Goal: Find specific page/section: Find specific page/section

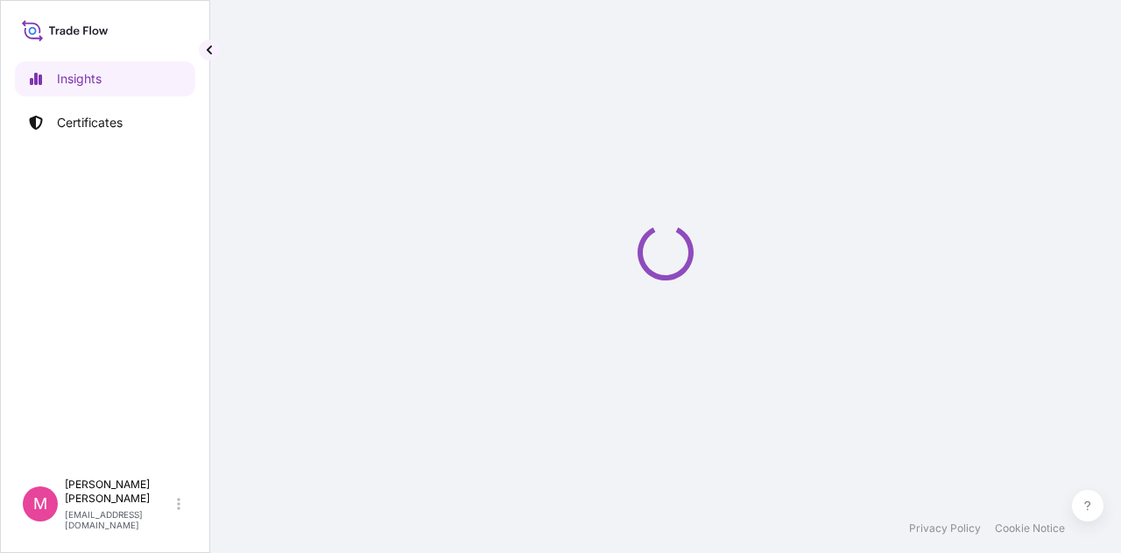
select select "2025"
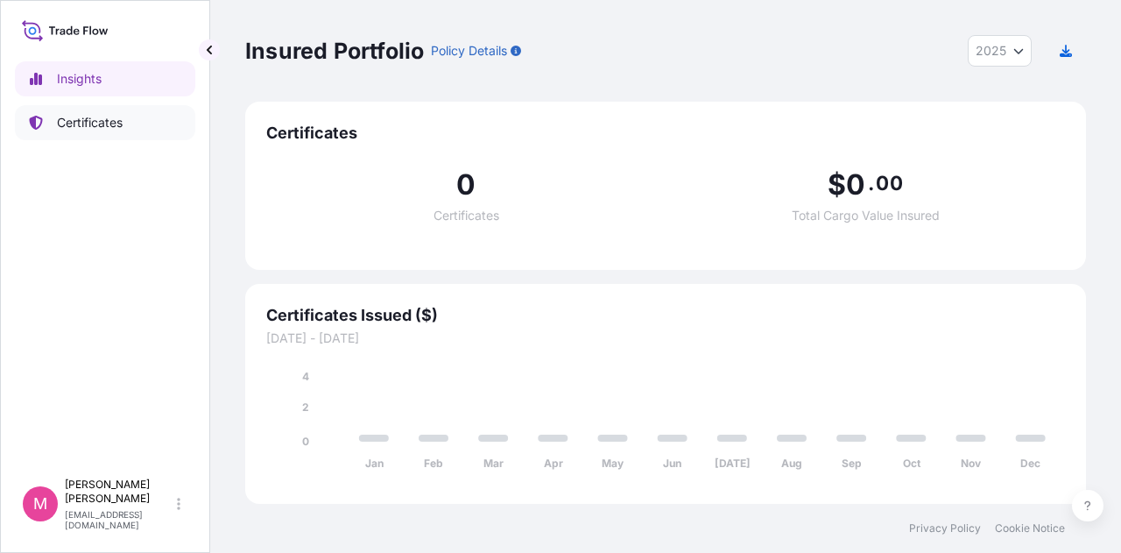
click at [80, 123] on p "Certificates" at bounding box center [90, 123] width 66 height 18
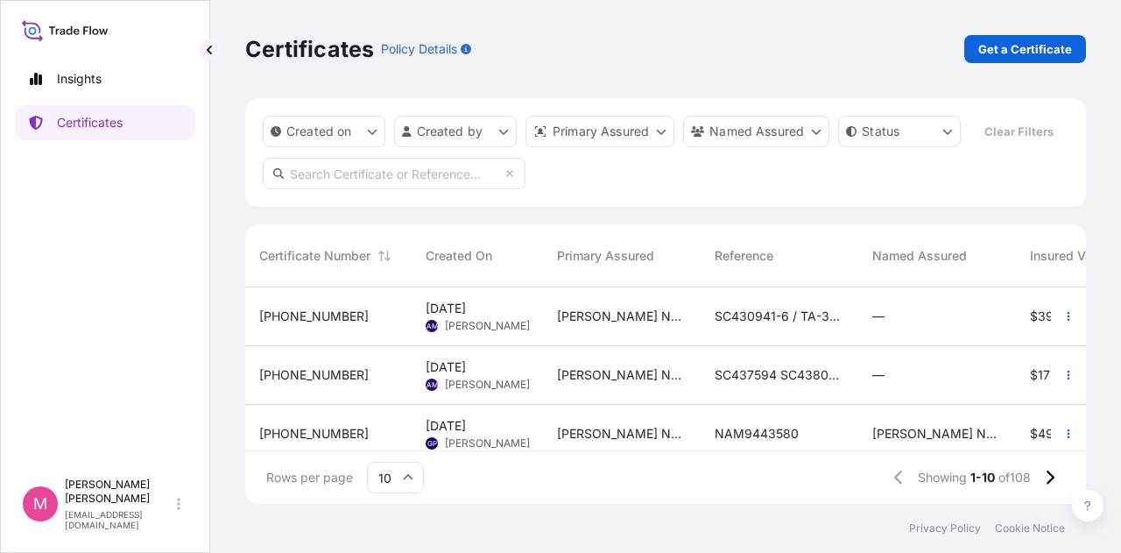
scroll to position [88, 0]
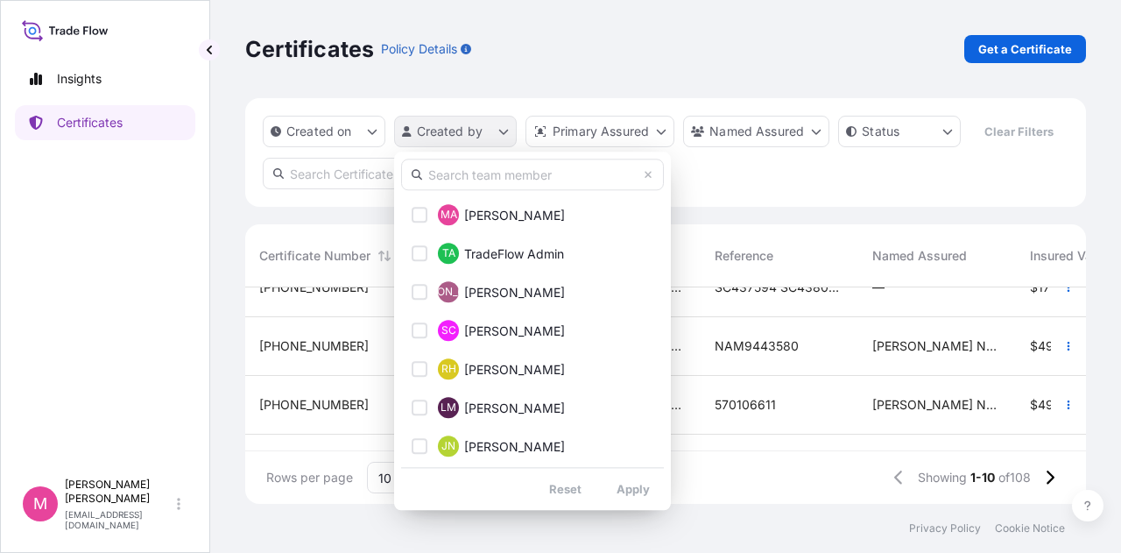
click at [499, 136] on html "Insights Certificates M [PERSON_NAME] [EMAIL_ADDRESS][DOMAIN_NAME] Certificates…" at bounding box center [560, 276] width 1121 height 553
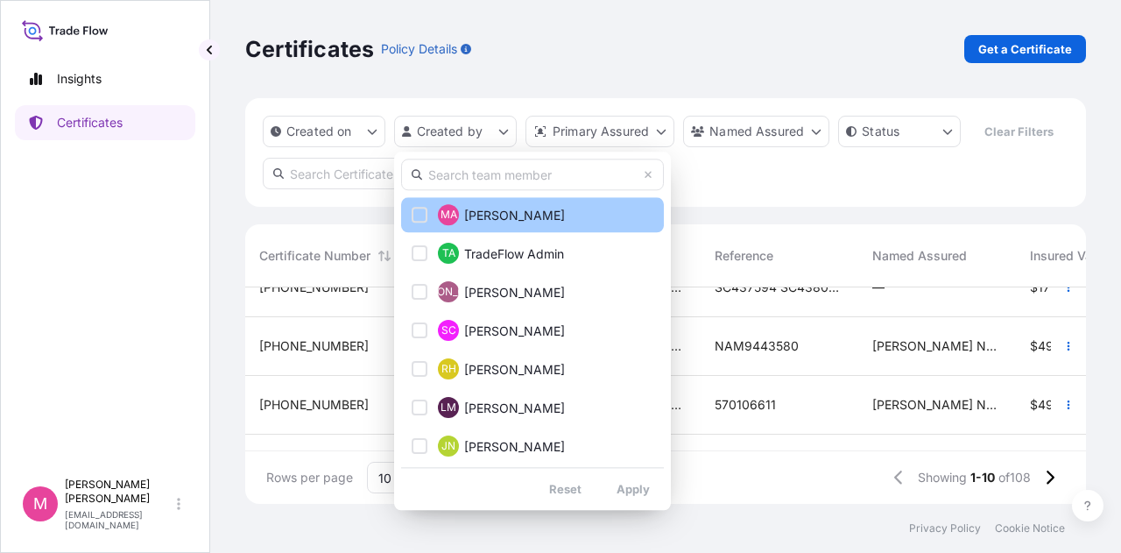
click at [420, 215] on div "Select Option" at bounding box center [420, 215] width 16 height 16
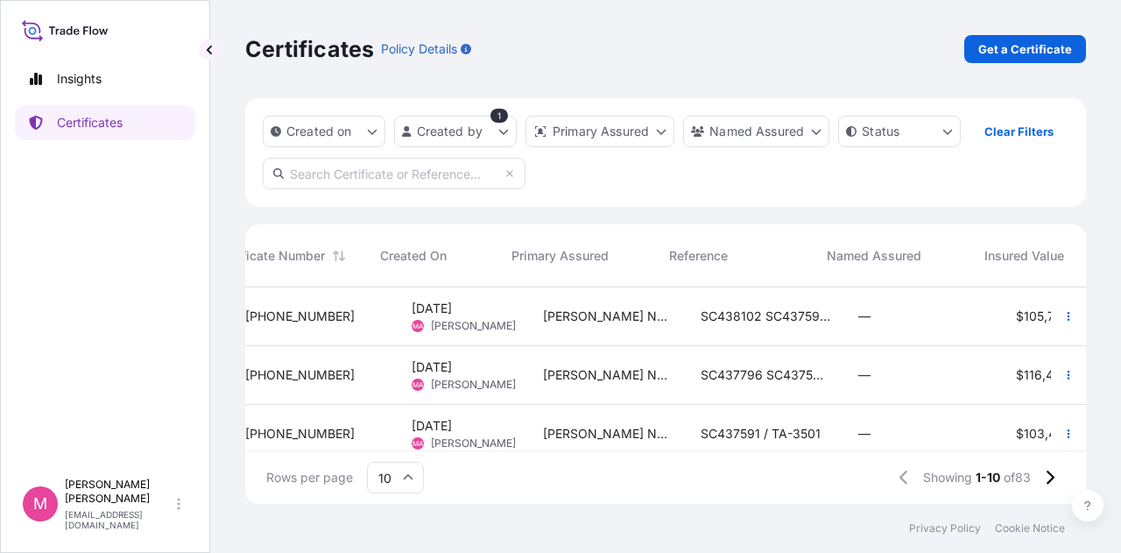
scroll to position [0, 0]
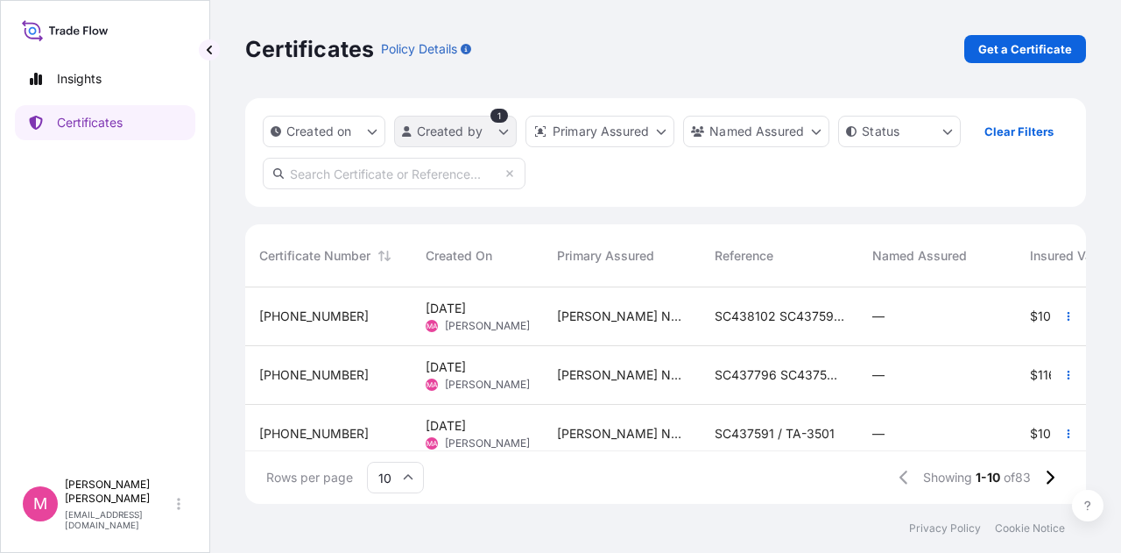
click at [501, 134] on html "Insights Certificates M [PERSON_NAME] [EMAIL_ADDRESS][DOMAIN_NAME] Certificates…" at bounding box center [560, 276] width 1121 height 553
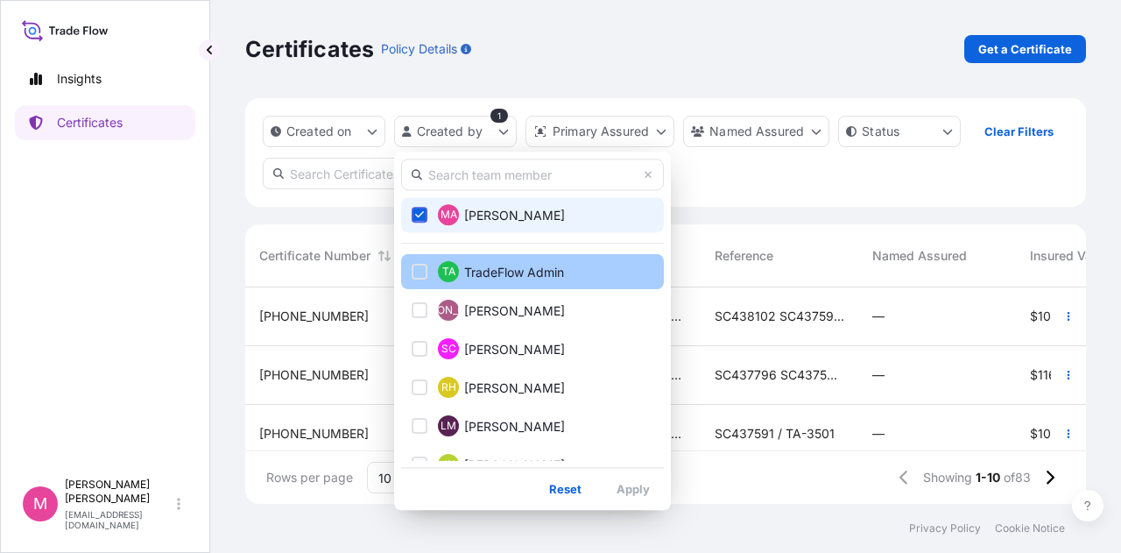
click at [420, 270] on div "Select Option" at bounding box center [420, 272] width 16 height 16
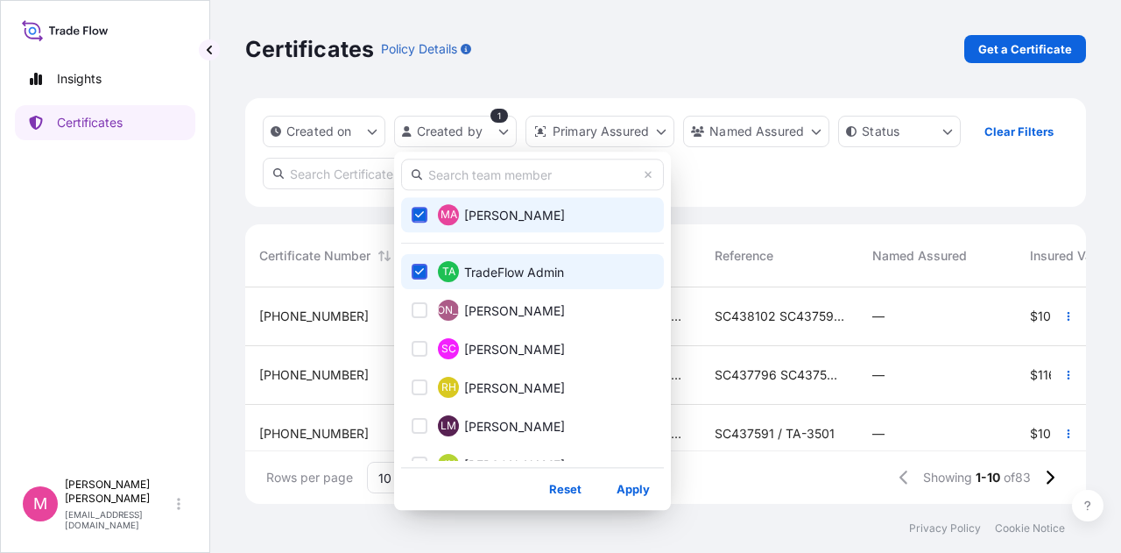
click at [422, 212] on icon "Select Option" at bounding box center [420, 214] width 10 height 11
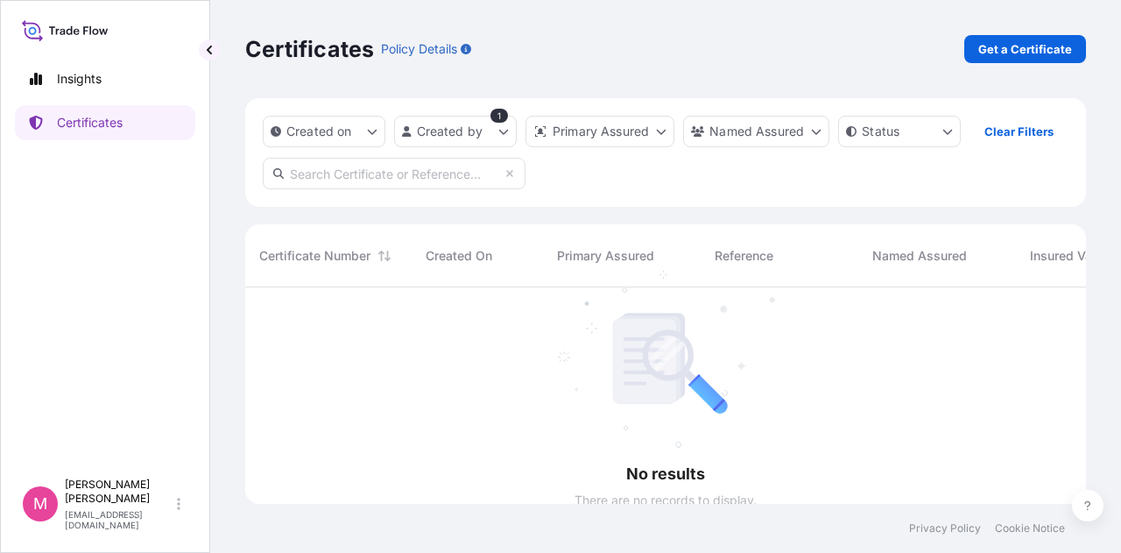
scroll to position [266, 827]
click at [505, 130] on html "Insights Certificates M Mikiko Adams madams@wilburellis.com Certificates Policy…" at bounding box center [560, 276] width 1121 height 553
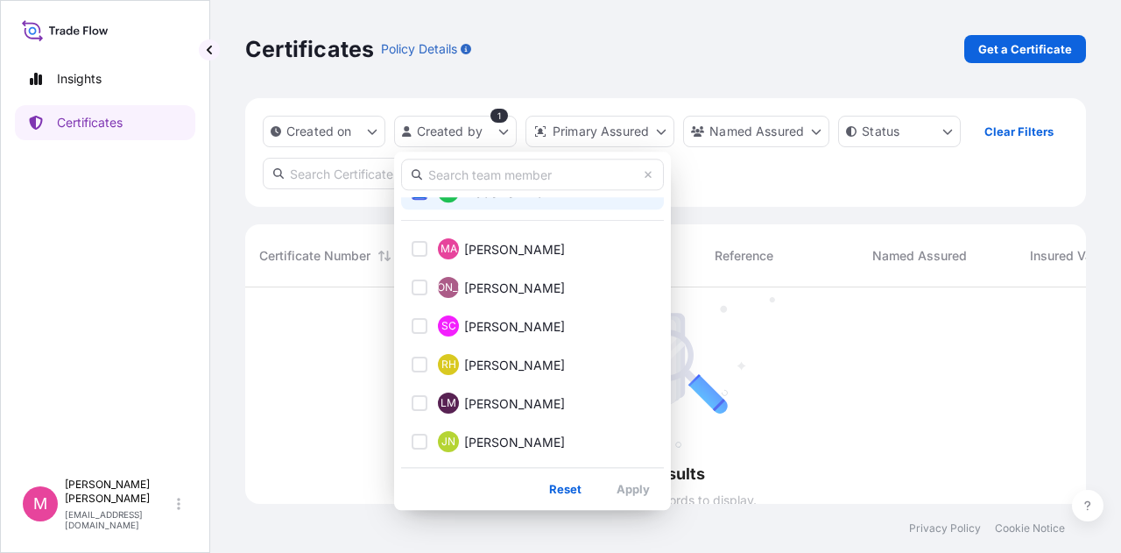
scroll to position [0, 0]
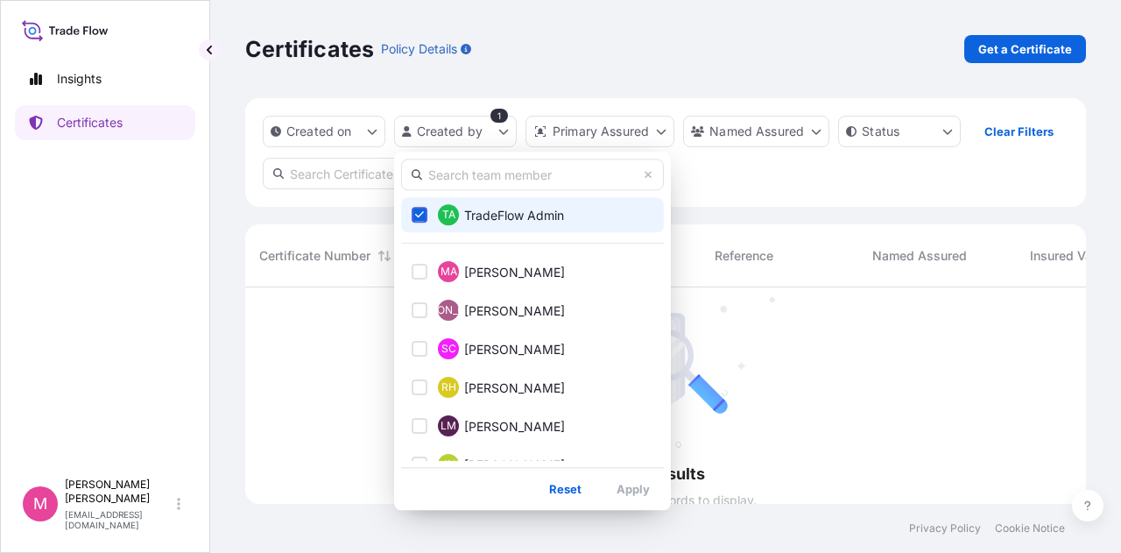
click at [423, 212] on icon "Select Option" at bounding box center [420, 215] width 10 height 7
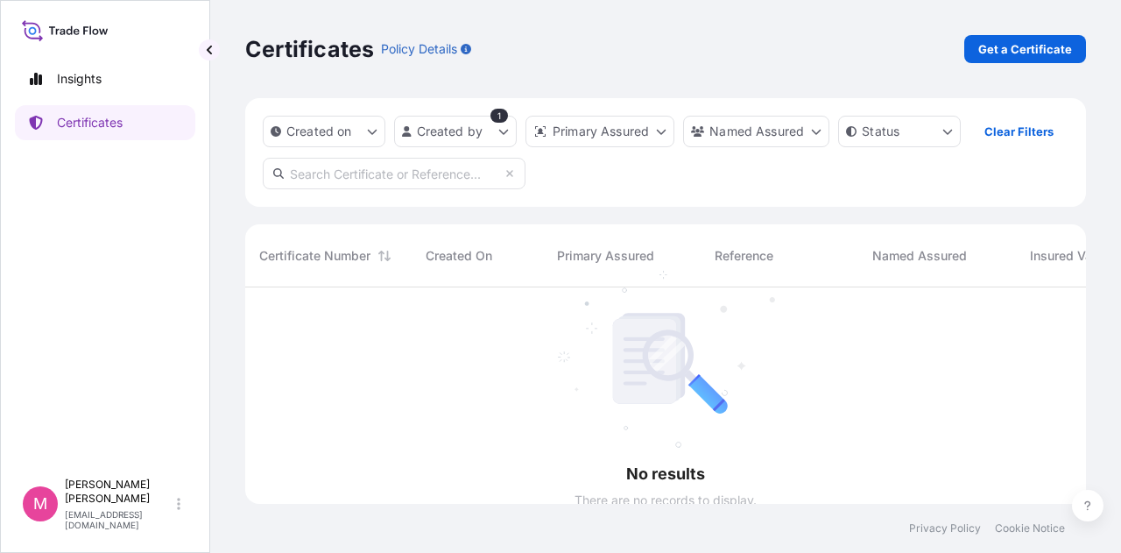
click at [501, 115] on html "Insights Certificates M Mikiko Adams madams@wilburellis.com Certificates Policy…" at bounding box center [560, 276] width 1121 height 553
click at [501, 126] on html "Insights Certificates M Mikiko Adams madams@wilburellis.com Certificates Policy…" at bounding box center [560, 276] width 1121 height 553
drag, startPoint x: 773, startPoint y: 193, endPoint x: 759, endPoint y: 184, distance: 17.3
click at [773, 192] on html "Insights Certificates M Mikiko Adams madams@wilburellis.com Certificates Policy…" at bounding box center [560, 276] width 1121 height 553
click at [505, 132] on html "Insights Certificates M Mikiko Adams madams@wilburellis.com Certificates Policy…" at bounding box center [560, 276] width 1121 height 553
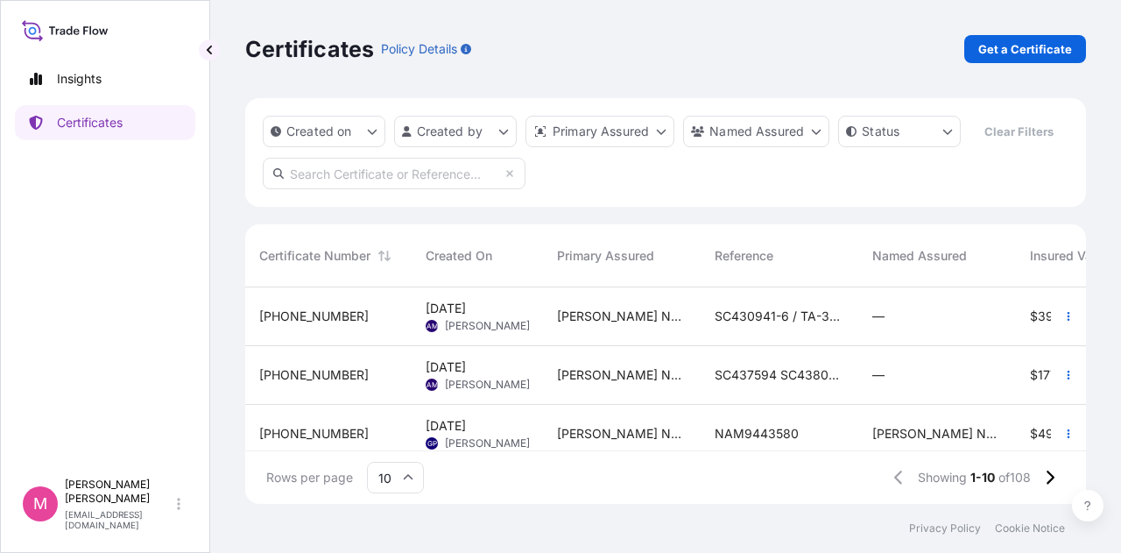
click at [734, 330] on div "SC430941-6 / TA-3395-6" at bounding box center [780, 316] width 158 height 59
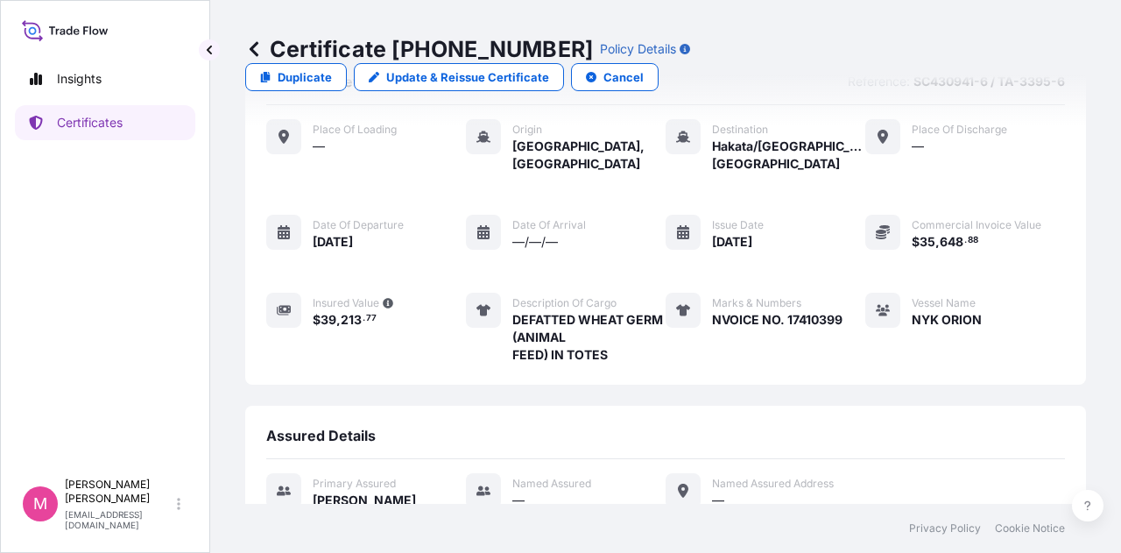
scroll to position [254, 0]
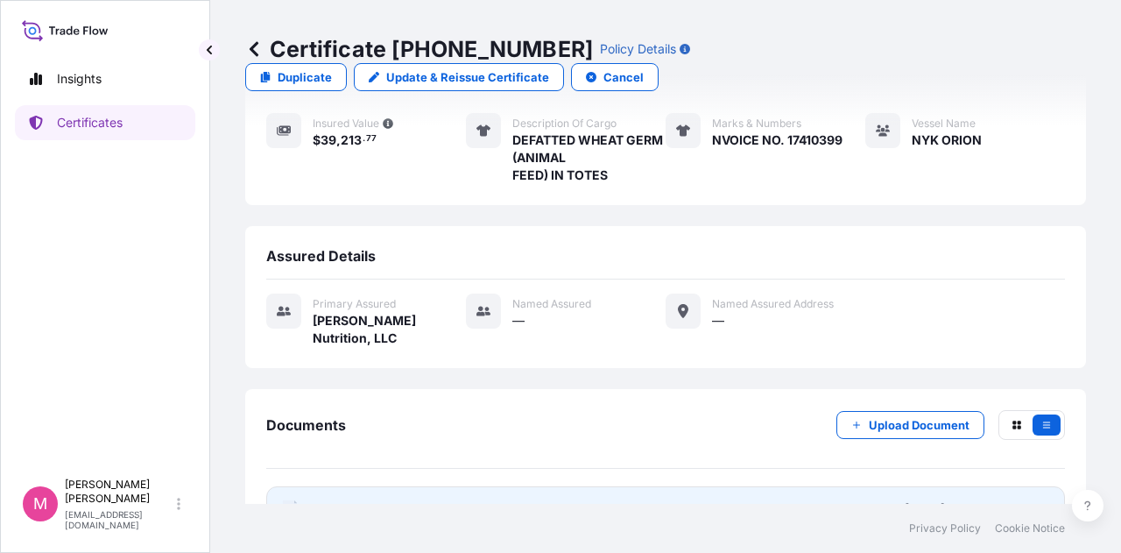
click at [363, 500] on span "Certificate" at bounding box center [344, 509] width 63 height 18
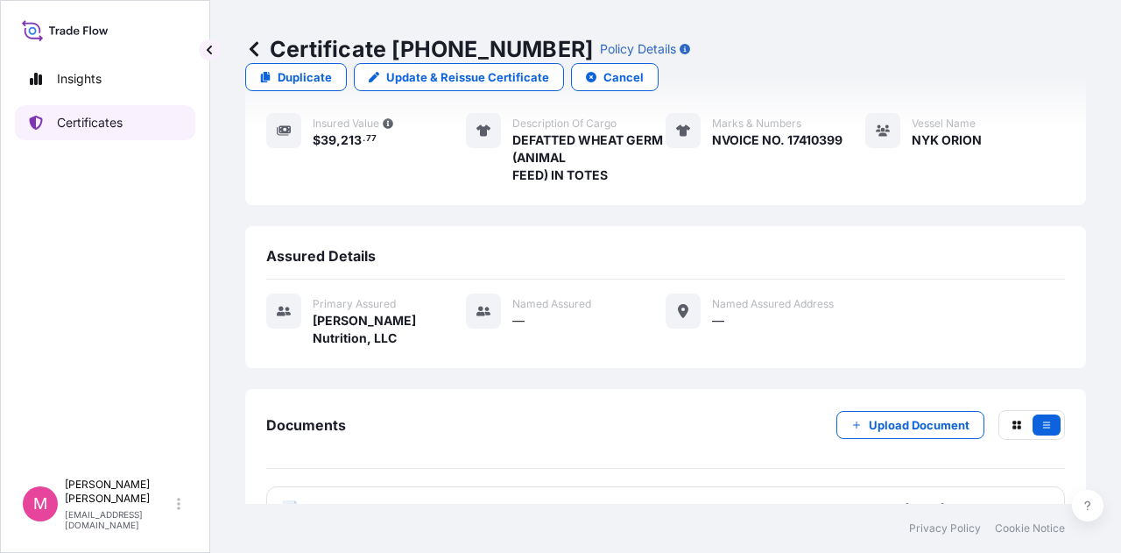
click at [70, 129] on p "Certificates" at bounding box center [90, 123] width 66 height 18
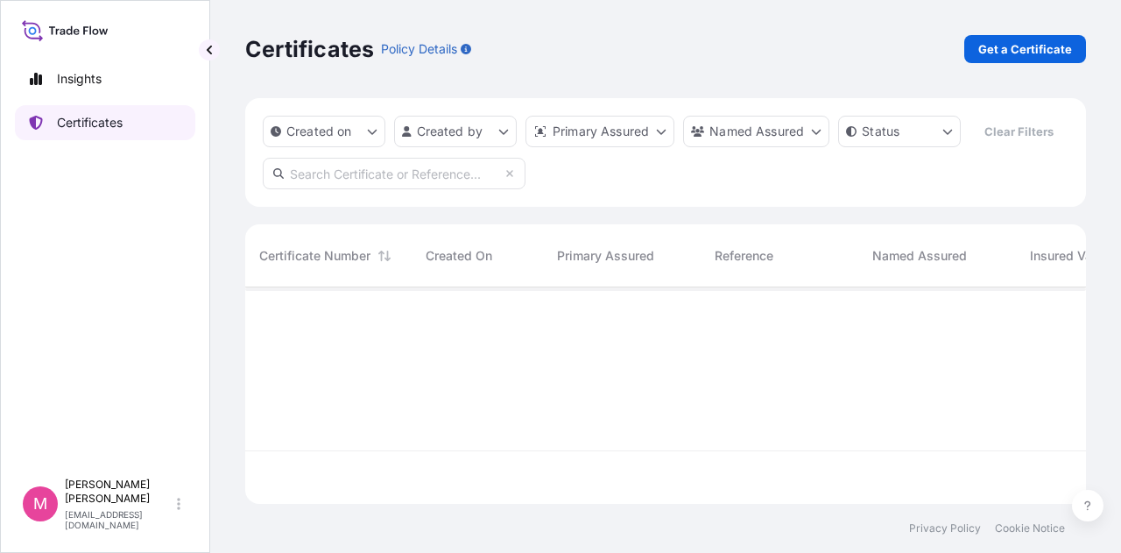
scroll to position [213, 827]
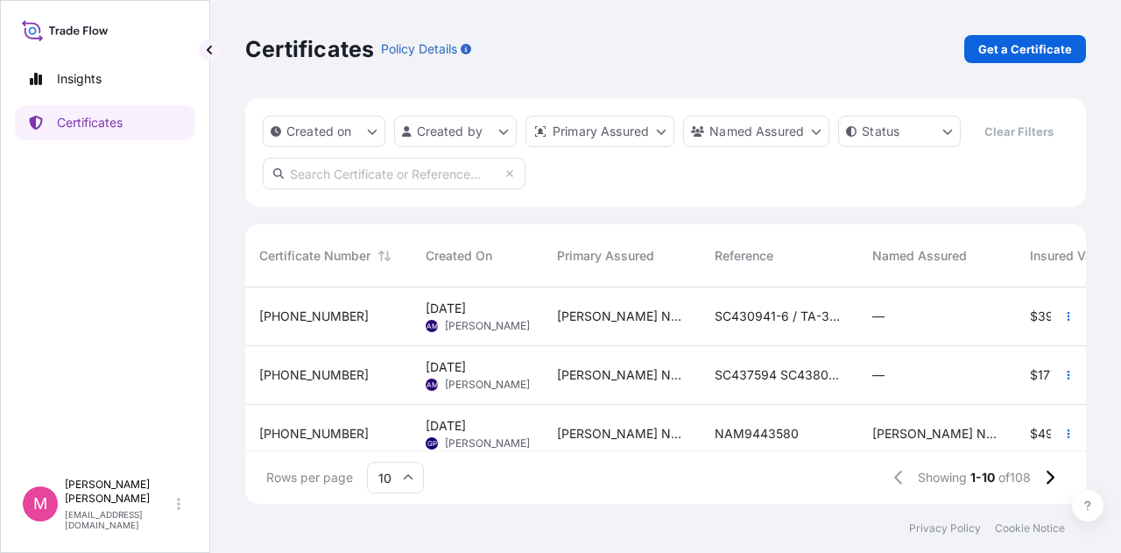
click at [814, 379] on span "SC437594 SC438063 / TA-3503 TA-3517" at bounding box center [780, 375] width 130 height 18
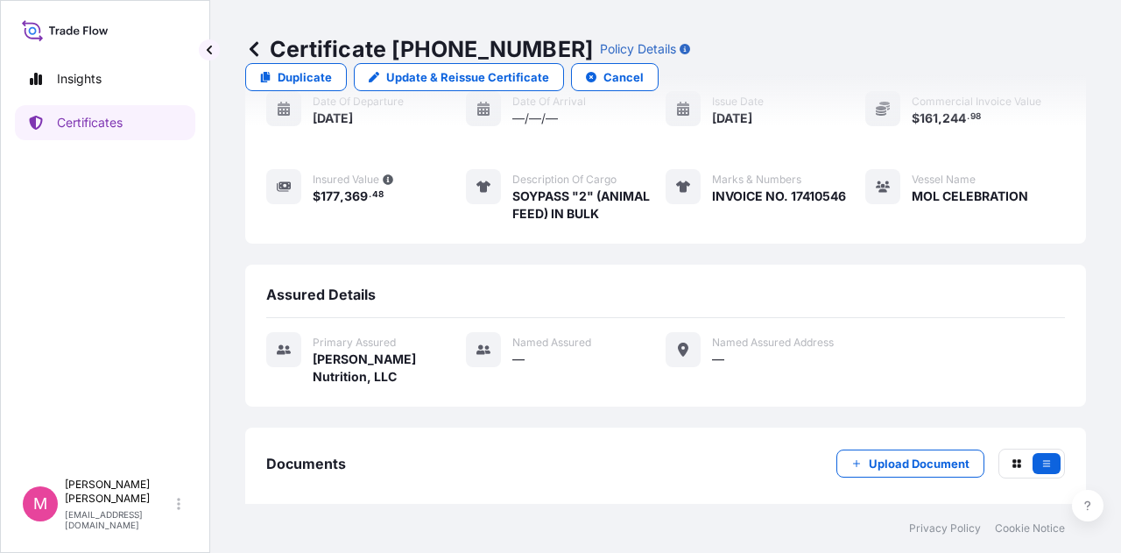
scroll to position [237, 0]
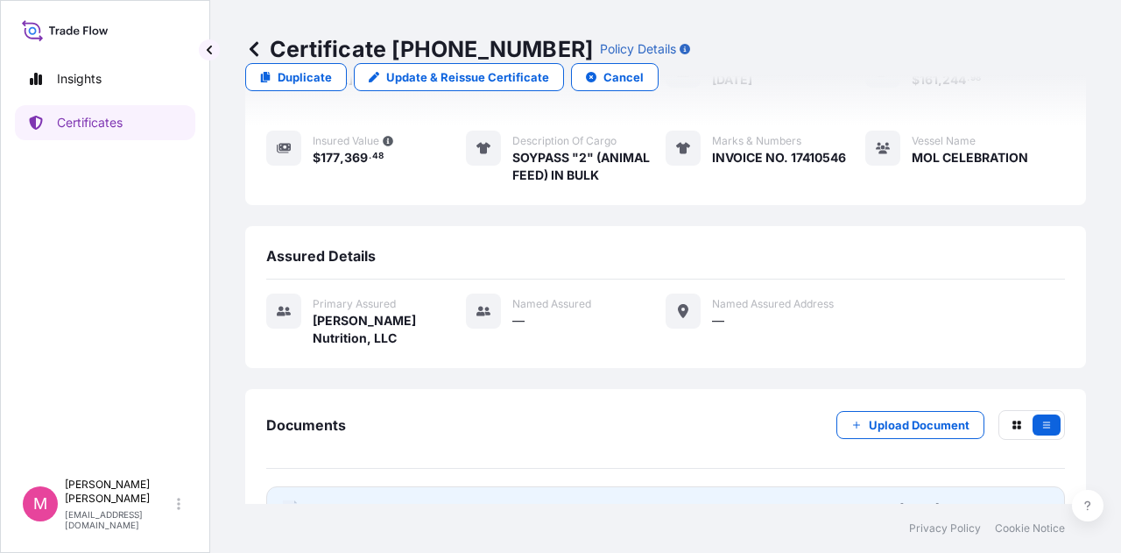
click at [345, 500] on span "Certificate" at bounding box center [344, 509] width 63 height 18
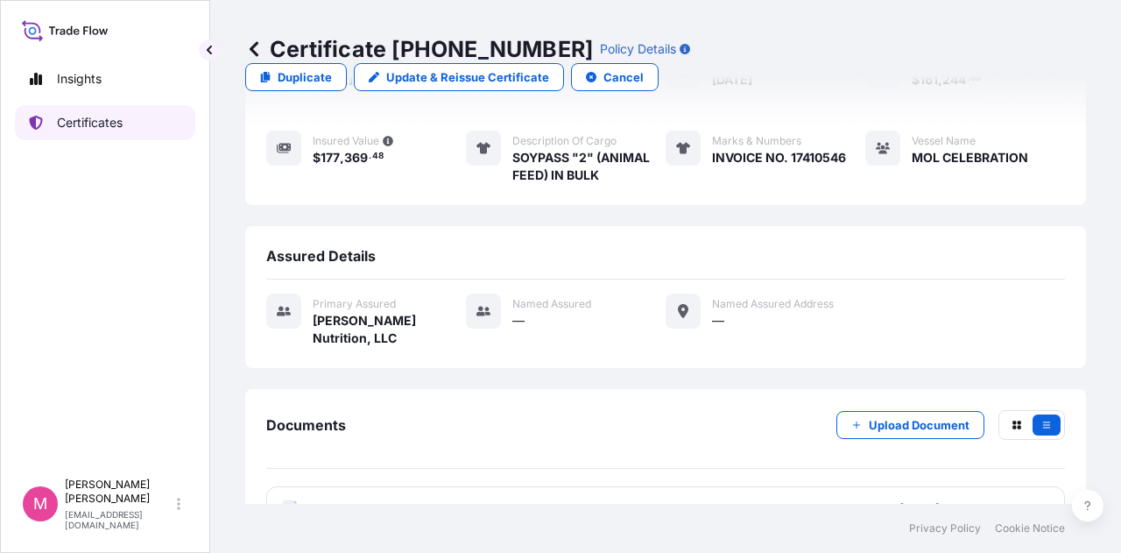
click at [109, 118] on p "Certificates" at bounding box center [90, 123] width 66 height 18
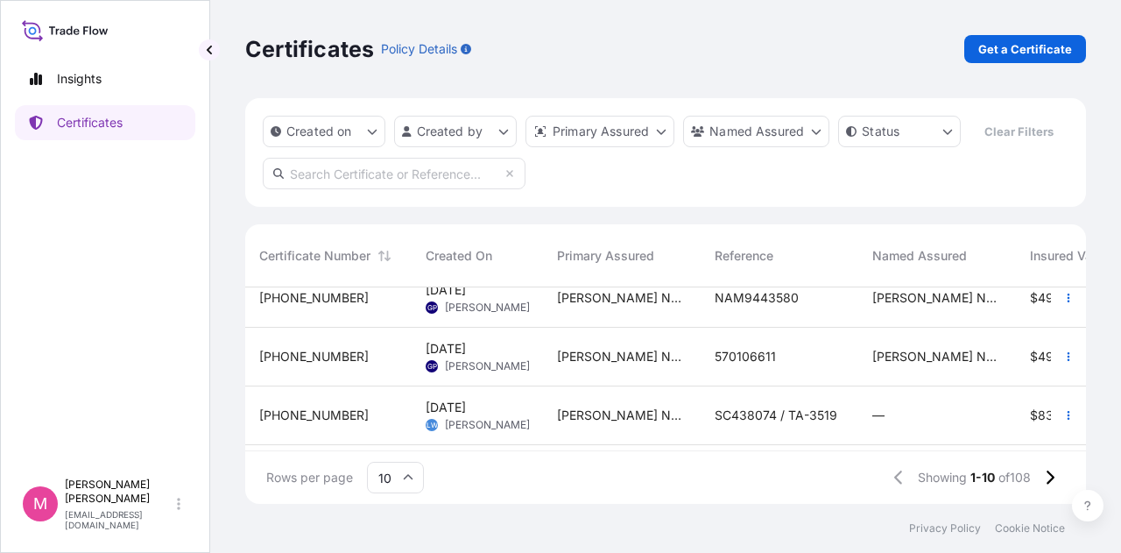
scroll to position [175, 0]
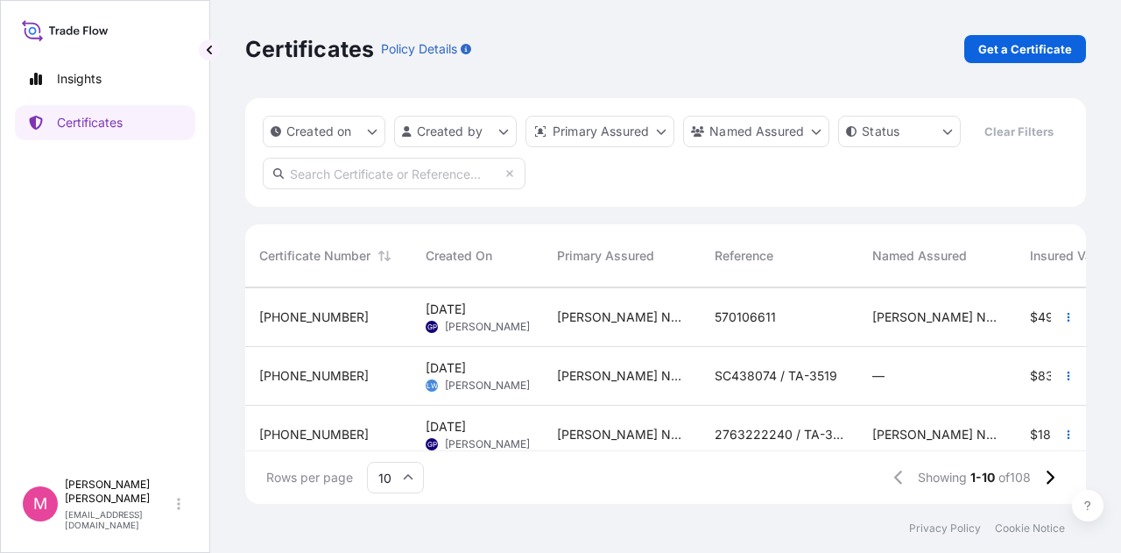
click at [687, 392] on div "Wilbur-Ellis Nutrition, LLC" at bounding box center [622, 376] width 158 height 59
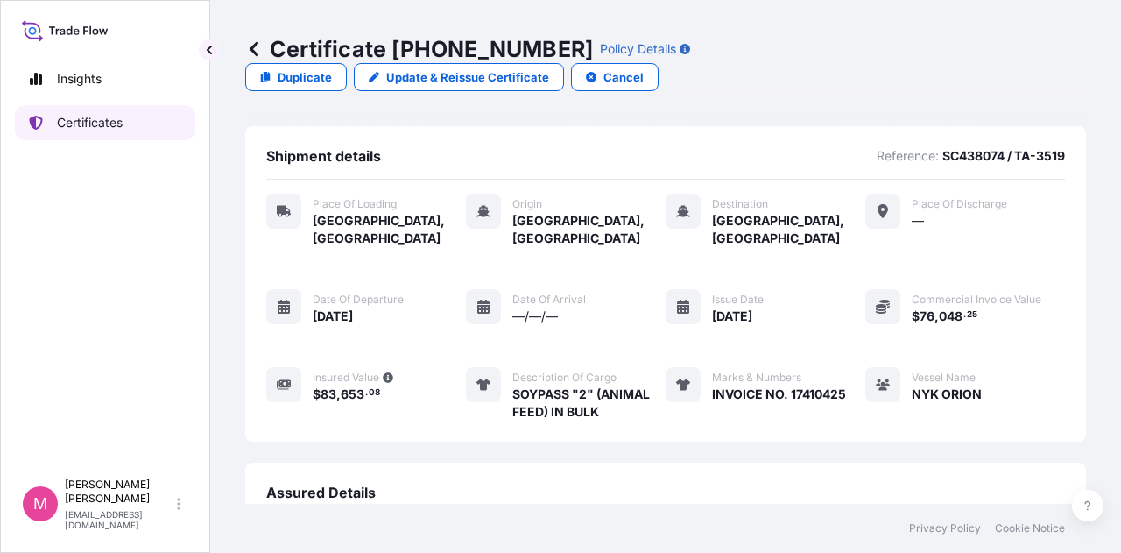
click at [116, 126] on p "Certificates" at bounding box center [90, 123] width 66 height 18
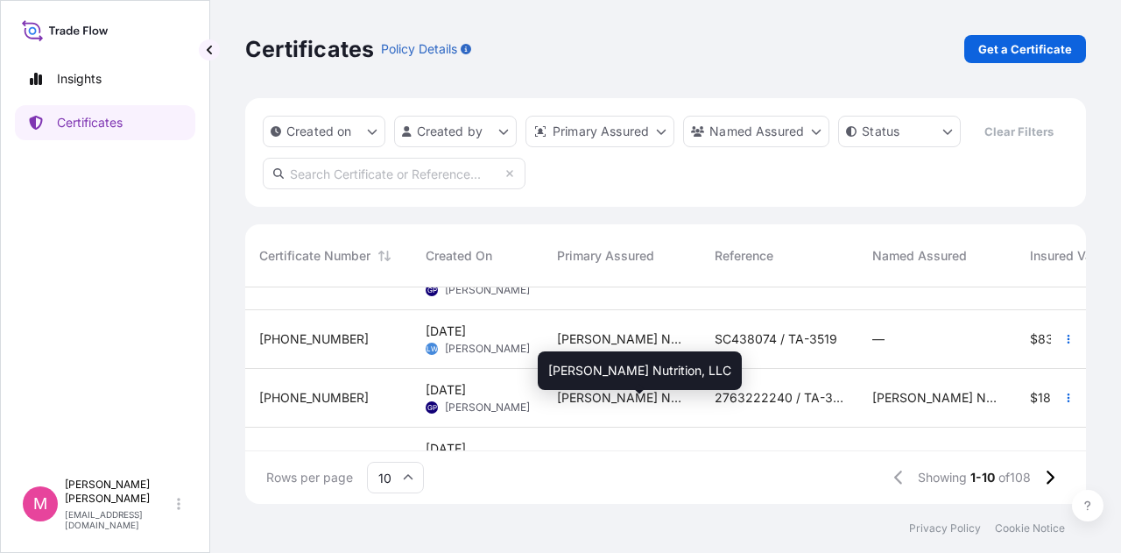
scroll to position [173, 0]
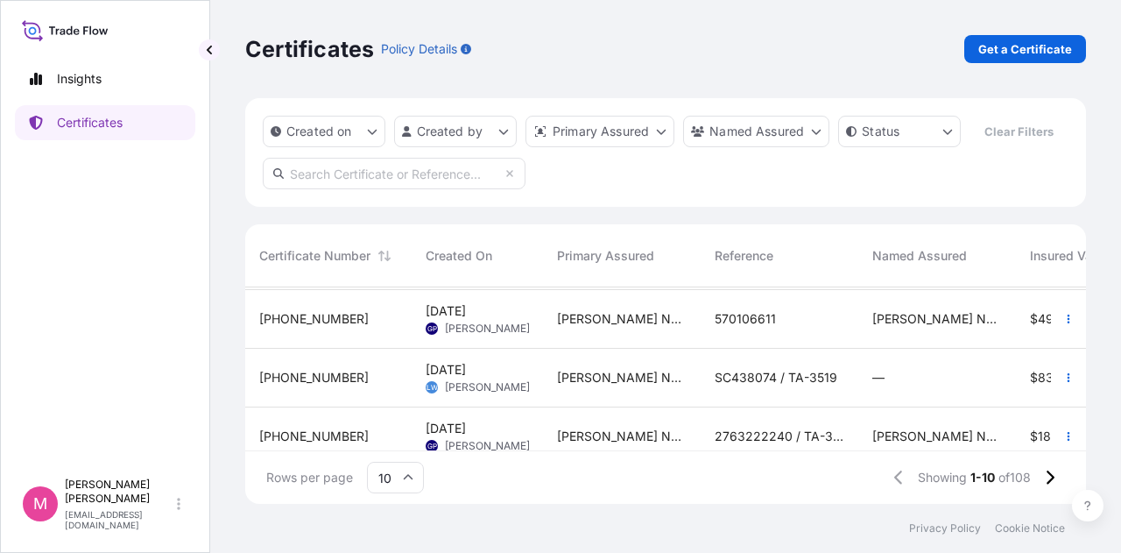
click at [420, 173] on input "text" at bounding box center [394, 174] width 263 height 32
click at [387, 171] on input "text" at bounding box center [394, 174] width 263 height 32
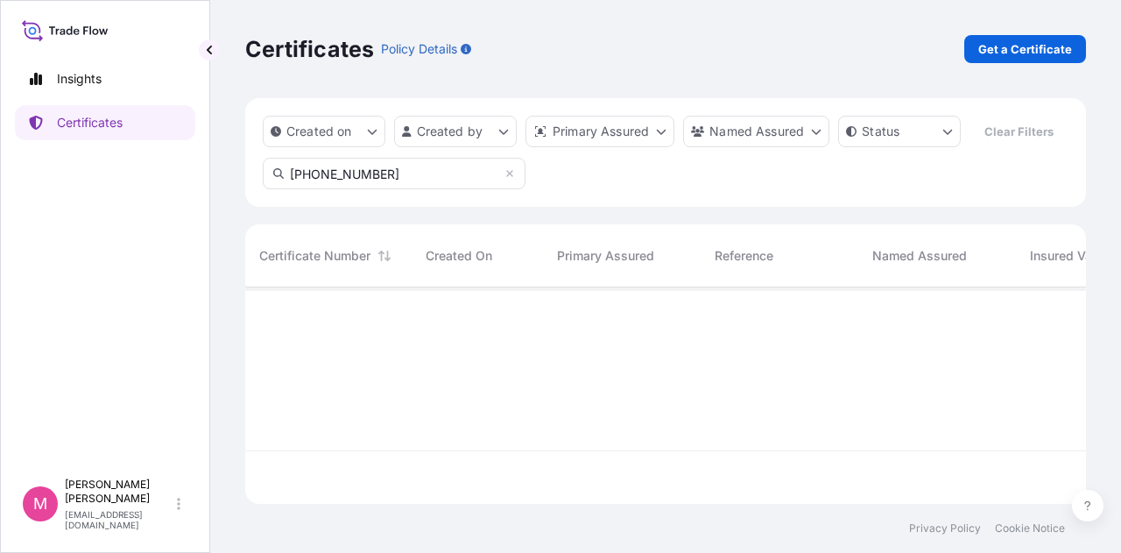
scroll to position [266, 827]
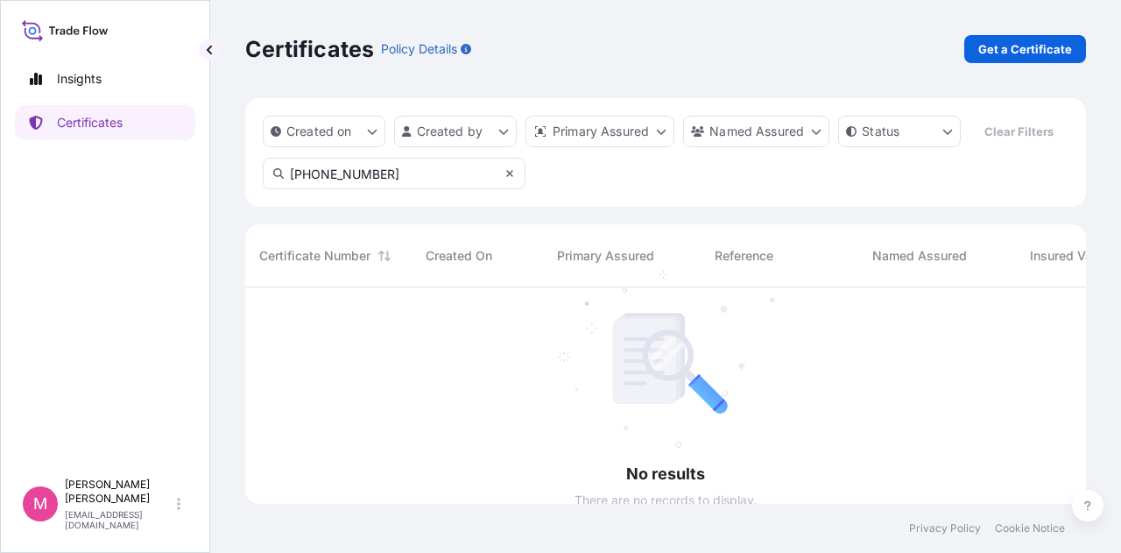
type input "31577-1-1"
click at [512, 176] on icon at bounding box center [509, 173] width 7 height 7
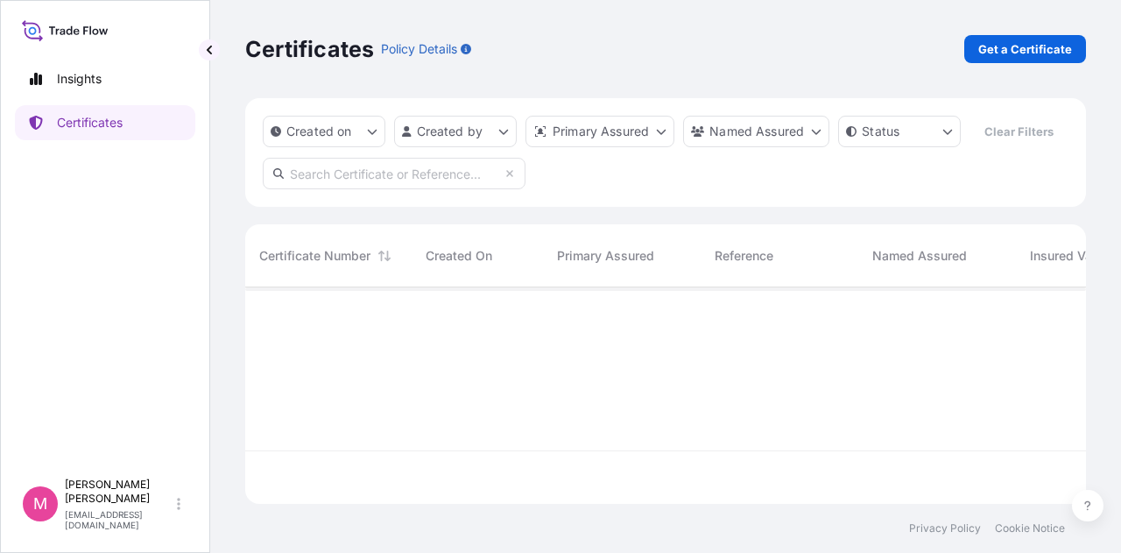
scroll to position [14, 14]
click at [377, 177] on input "text" at bounding box center [394, 174] width 263 height 32
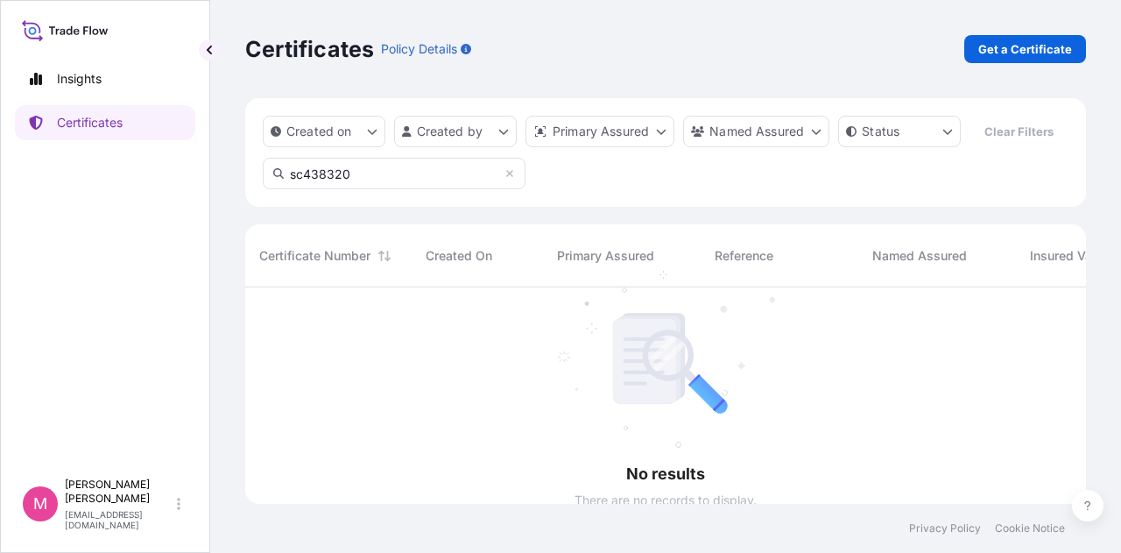
click at [305, 177] on input "sc438320" at bounding box center [394, 174] width 263 height 32
click at [412, 174] on input "SC438320" at bounding box center [394, 174] width 263 height 32
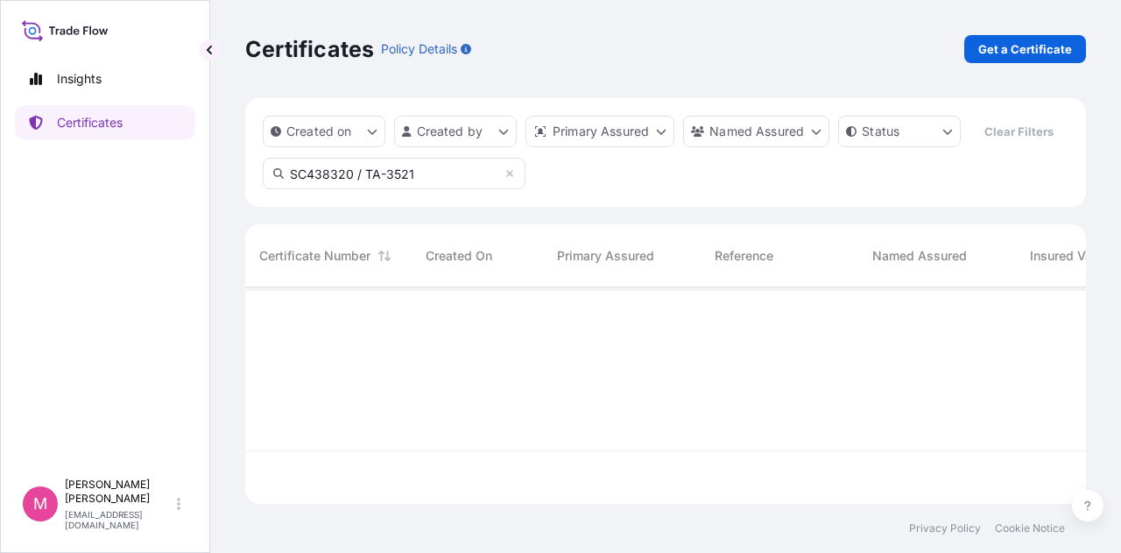
scroll to position [14, 14]
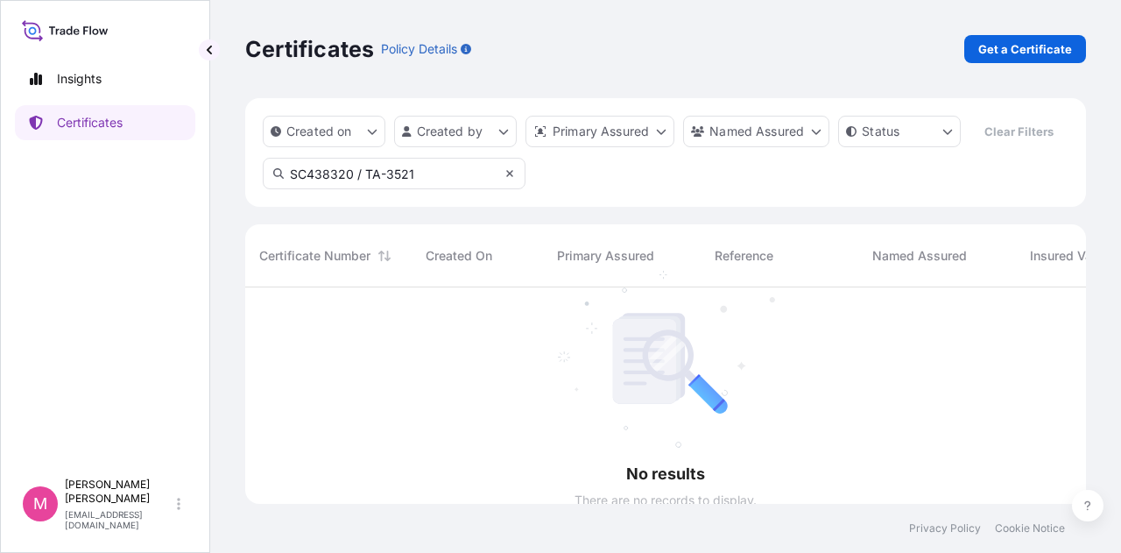
type input "SC438320 / TA-3521"
click at [507, 177] on icon at bounding box center [510, 173] width 11 height 11
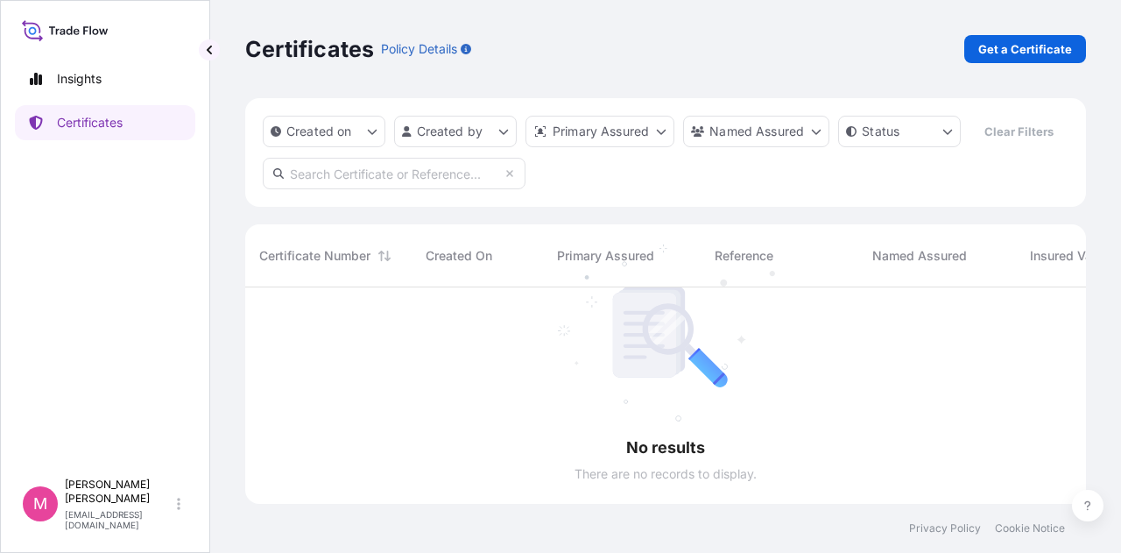
scroll to position [266, 827]
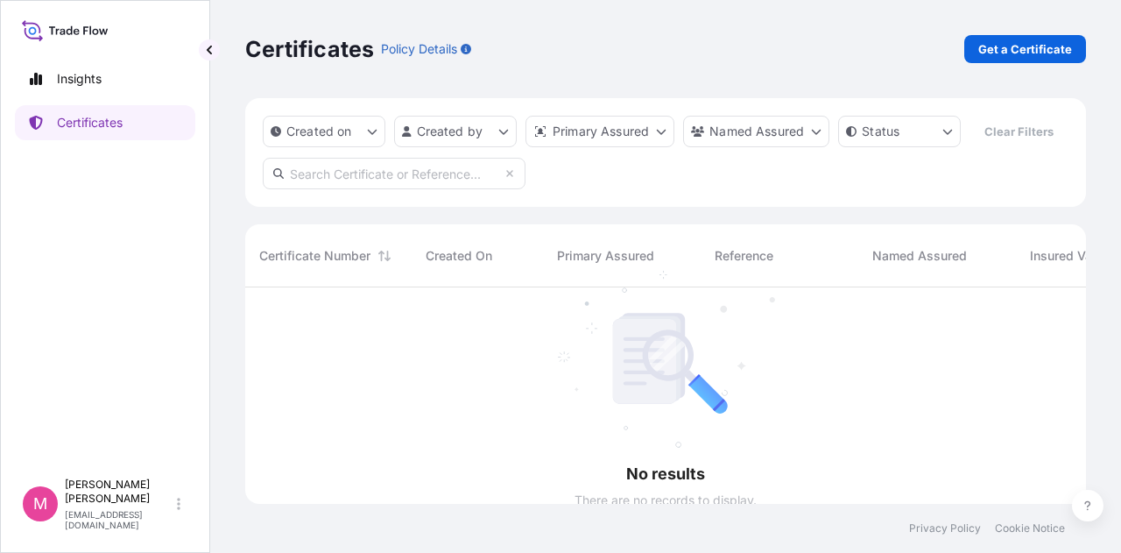
click at [337, 173] on input "text" at bounding box center [394, 174] width 263 height 32
click at [508, 180] on input "31577" at bounding box center [394, 174] width 263 height 32
type input "31577"
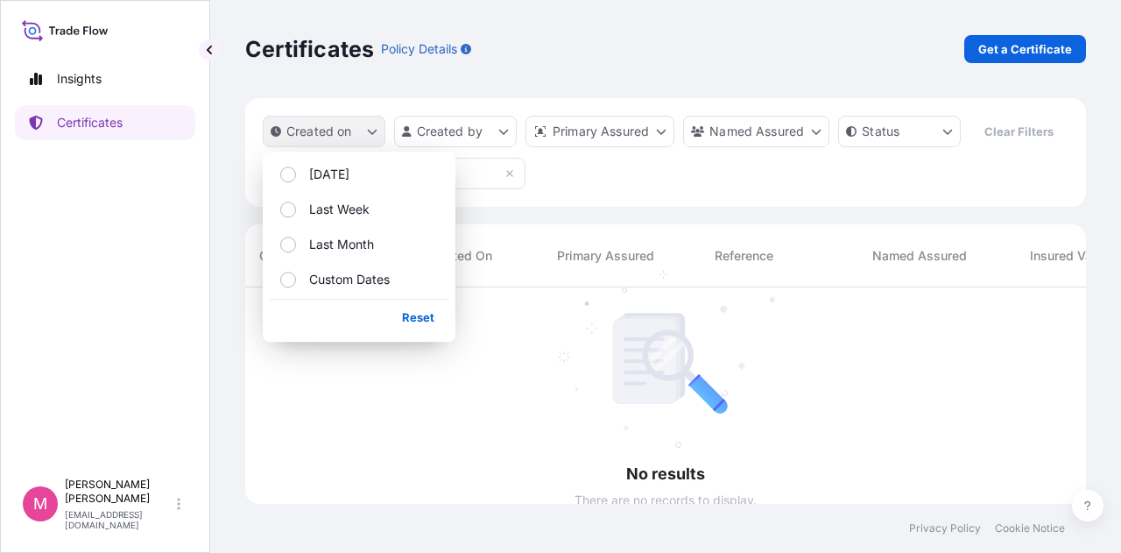
click at [370, 130] on icon "createdOn Filter options" at bounding box center [372, 131] width 11 height 11
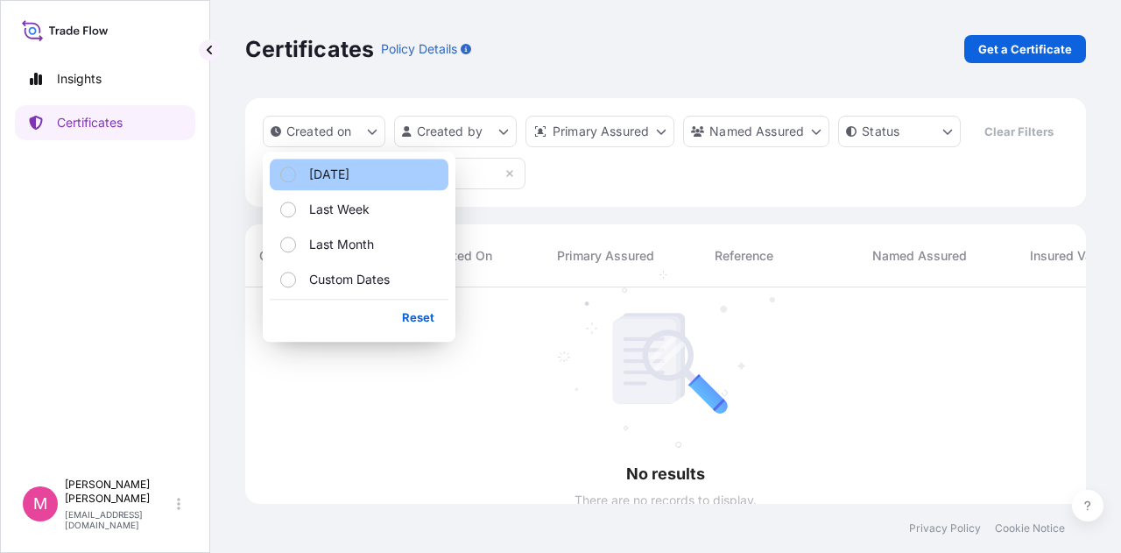
click at [289, 175] on div "Select Option" at bounding box center [288, 174] width 16 height 16
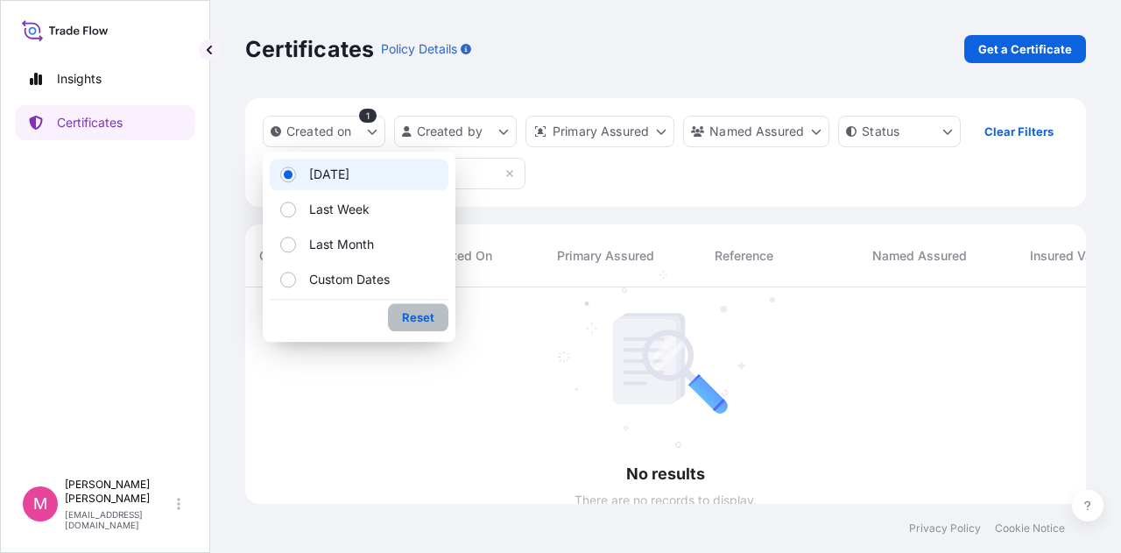
click at [419, 316] on p "Reset" at bounding box center [418, 317] width 32 height 18
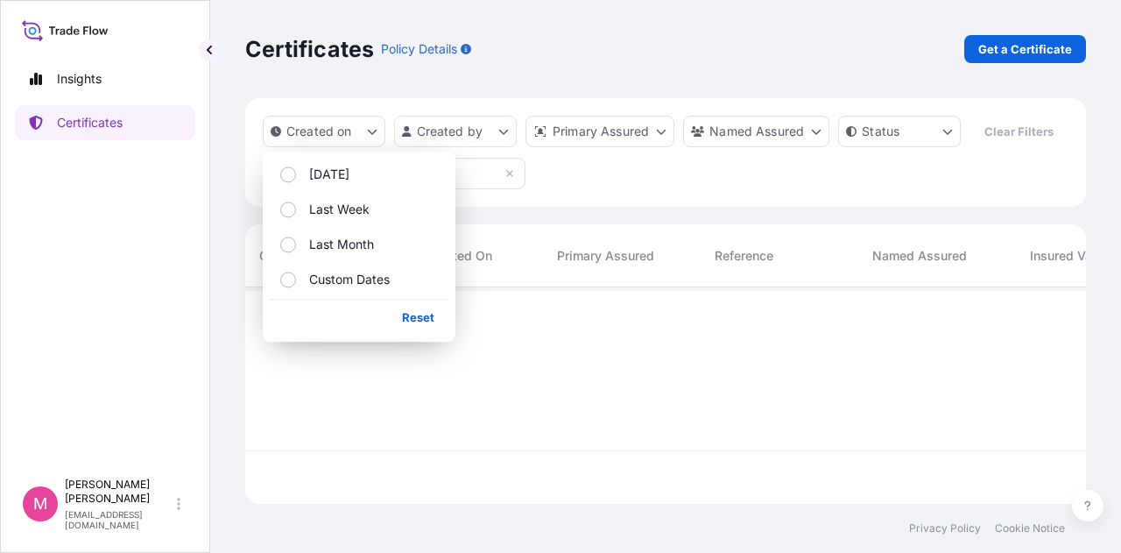
click at [641, 180] on div "Created on Created by Primary Assured Named Assured Status Clear Filters 31577" at bounding box center [665, 152] width 841 height 109
click at [503, 134] on html "Insights Certificates M Mikiko Adams madams@wilburellis.com Certificates Policy…" at bounding box center [560, 276] width 1121 height 553
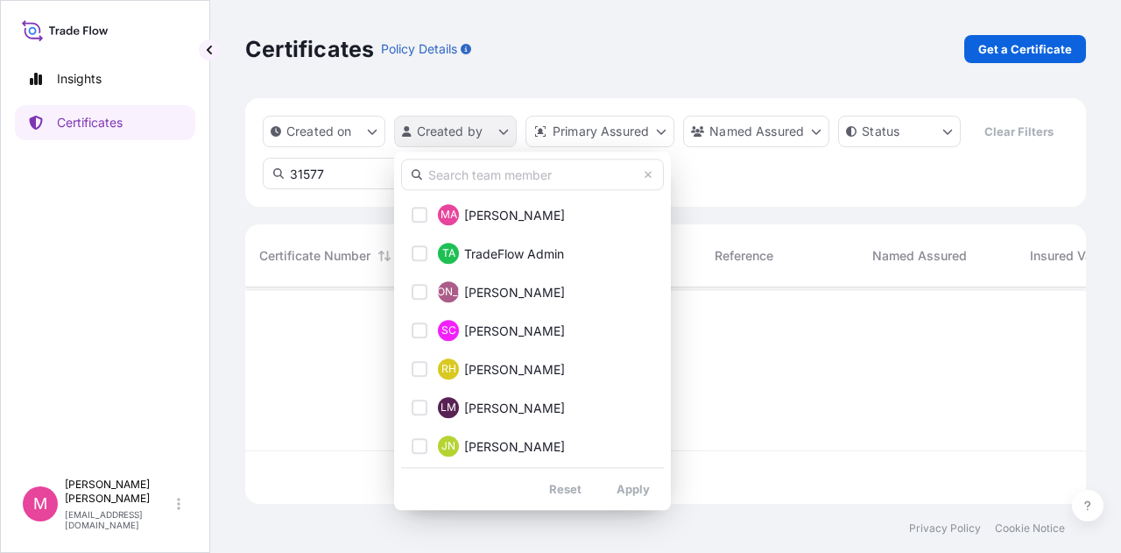
scroll to position [266, 827]
click at [762, 178] on html "Insights Certificates M Mikiko Adams madams@wilburellis.com Certificates Policy…" at bounding box center [560, 276] width 1121 height 553
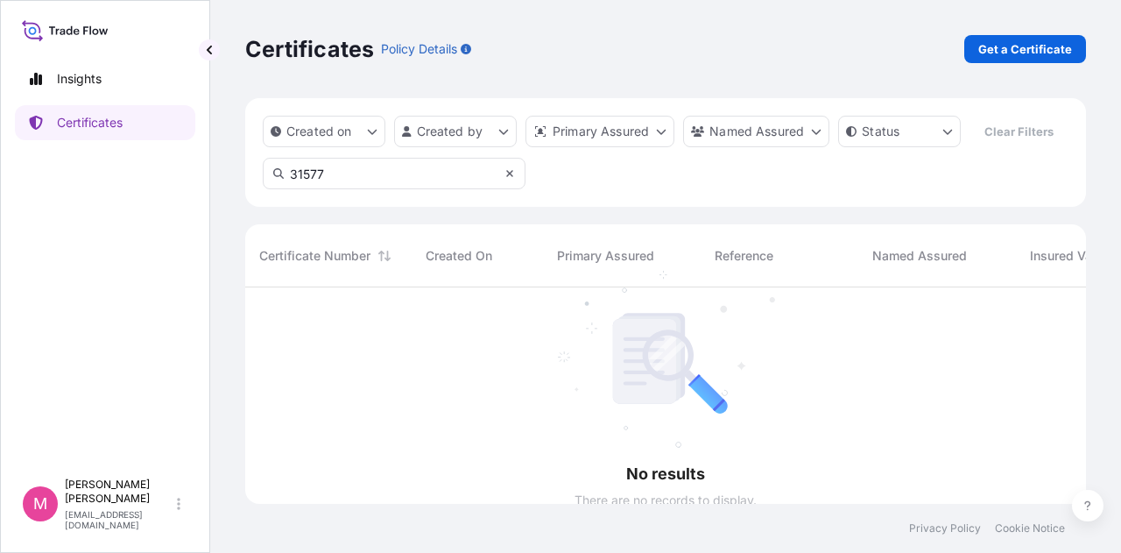
click at [507, 177] on icon at bounding box center [510, 173] width 11 height 11
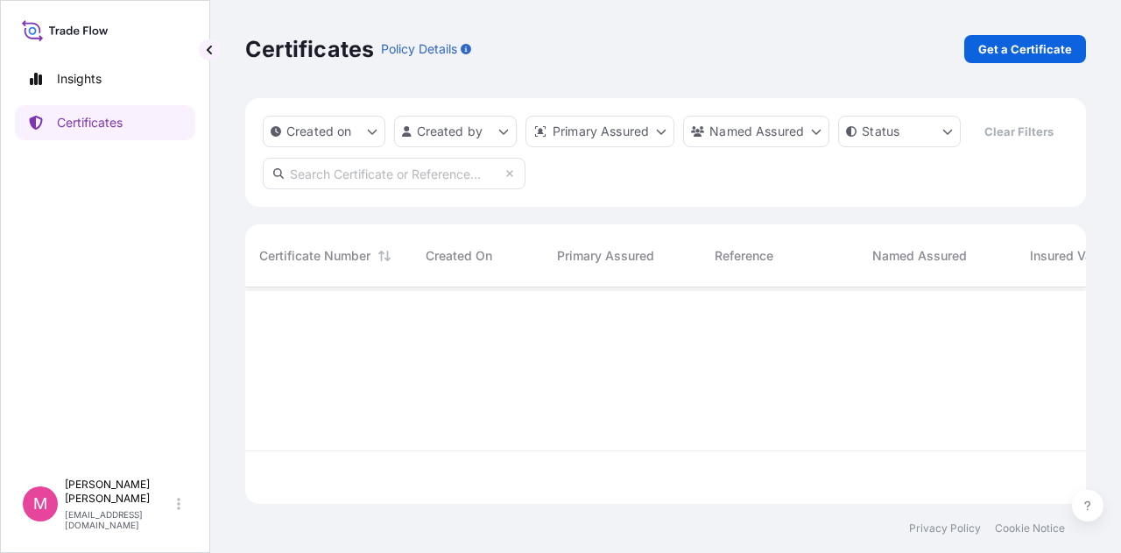
scroll to position [14, 14]
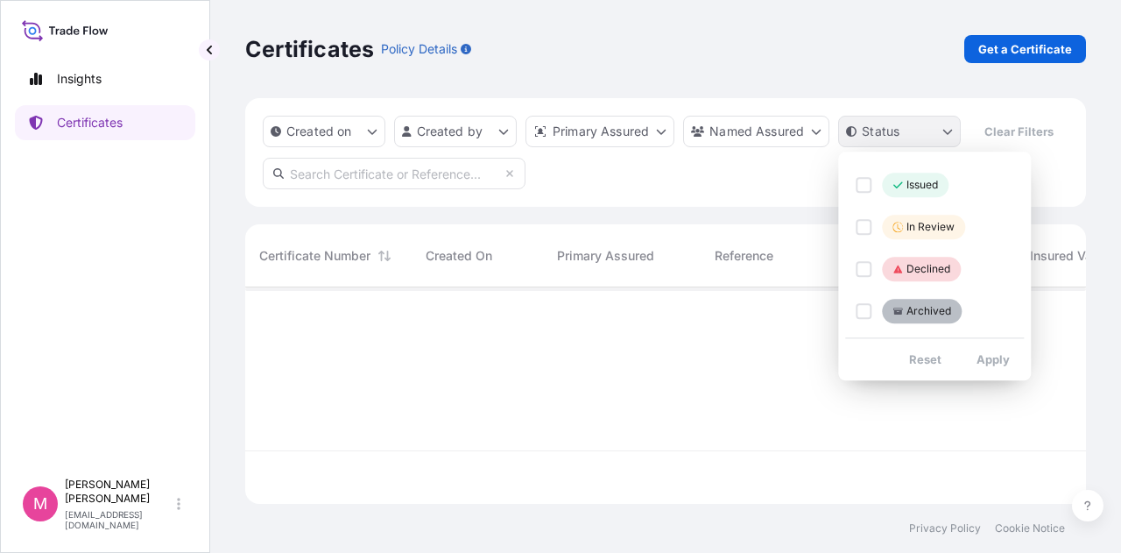
click at [945, 133] on html "Insights Certificates M Mikiko Adams madams@wilburellis.com Certificates Policy…" at bounding box center [560, 276] width 1121 height 553
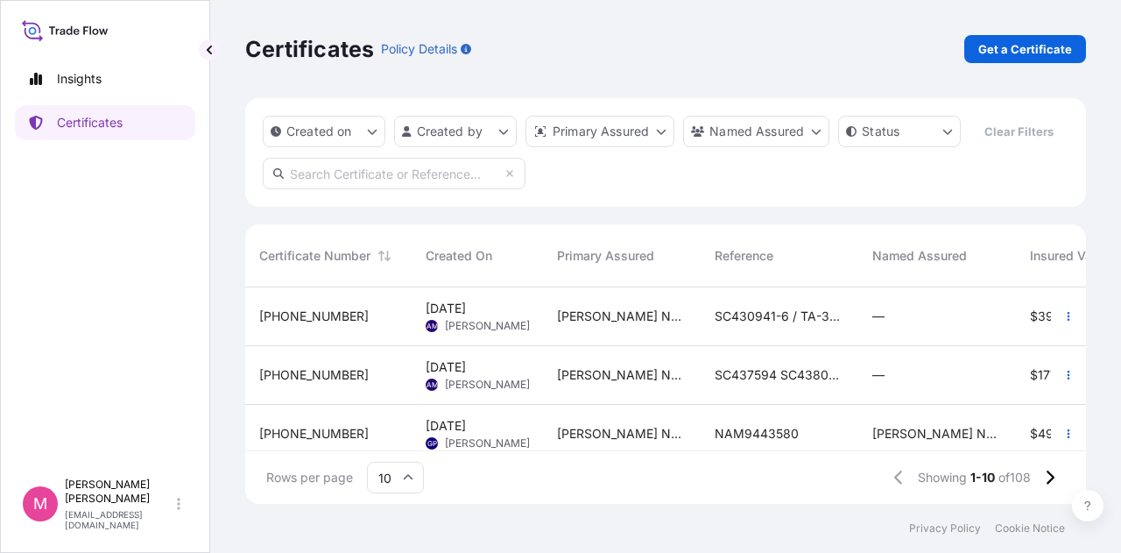
click at [773, 174] on html "Insights Certificates M Mikiko Adams madams@wilburellis.com Certificates Policy…" at bounding box center [560, 276] width 1121 height 553
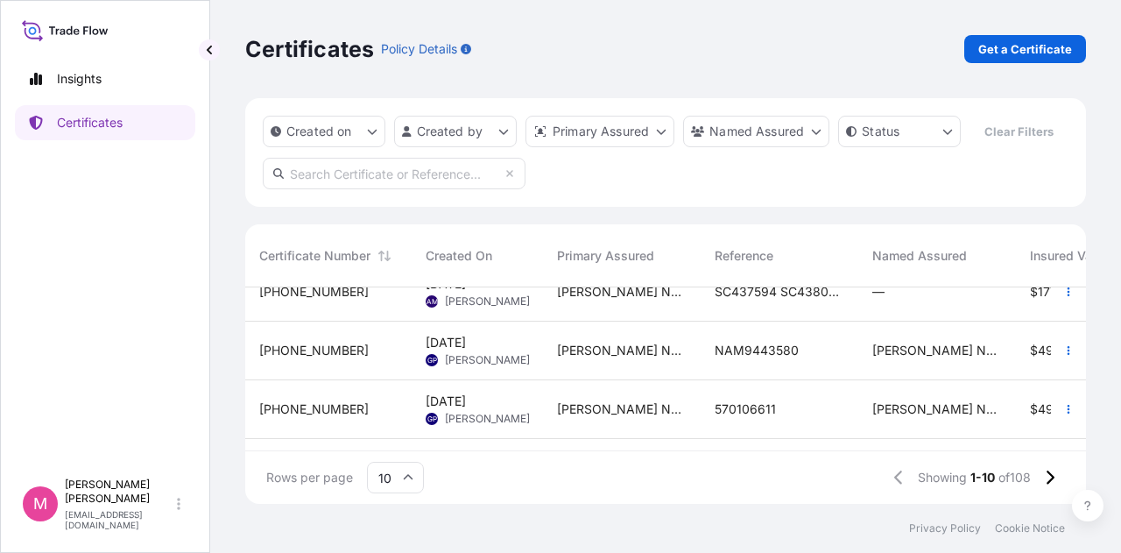
scroll to position [0, 0]
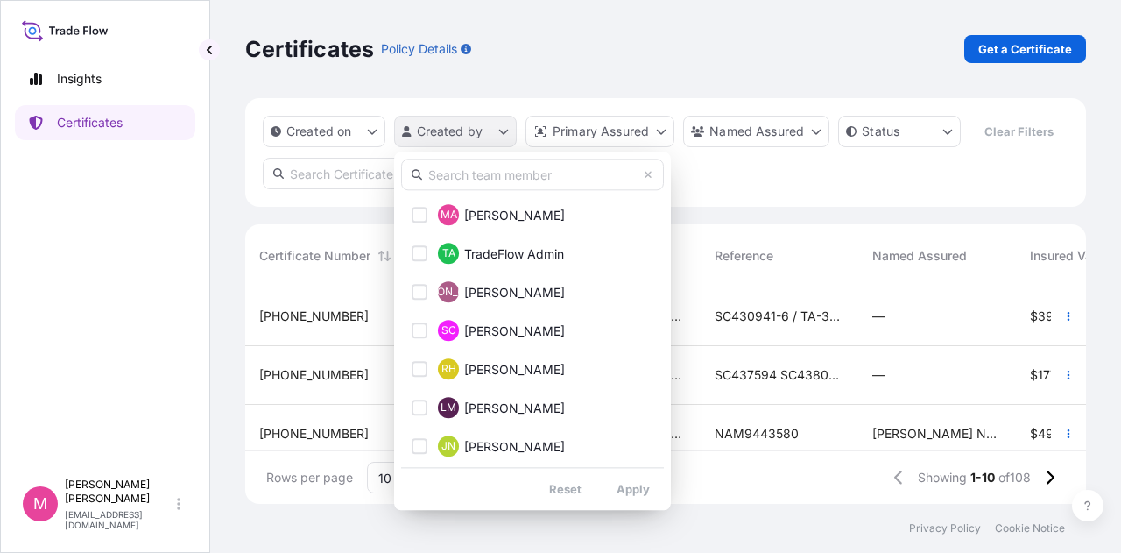
click at [505, 132] on html "Insights Certificates M Mikiko Adams madams@wilburellis.com Certificates Policy…" at bounding box center [560, 276] width 1121 height 553
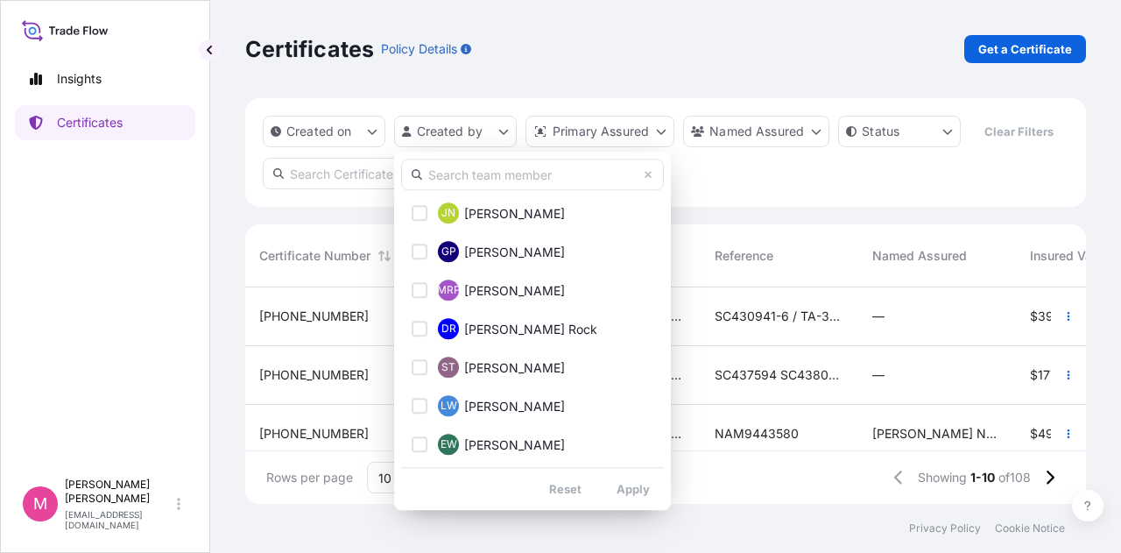
scroll to position [235, 0]
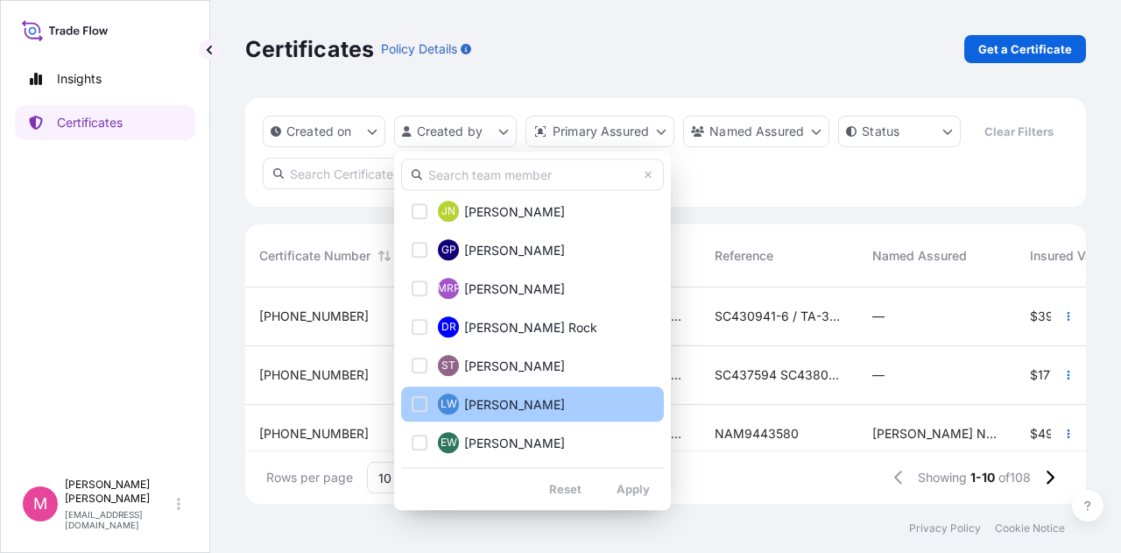
click at [421, 404] on div "Select Option" at bounding box center [420, 404] width 16 height 16
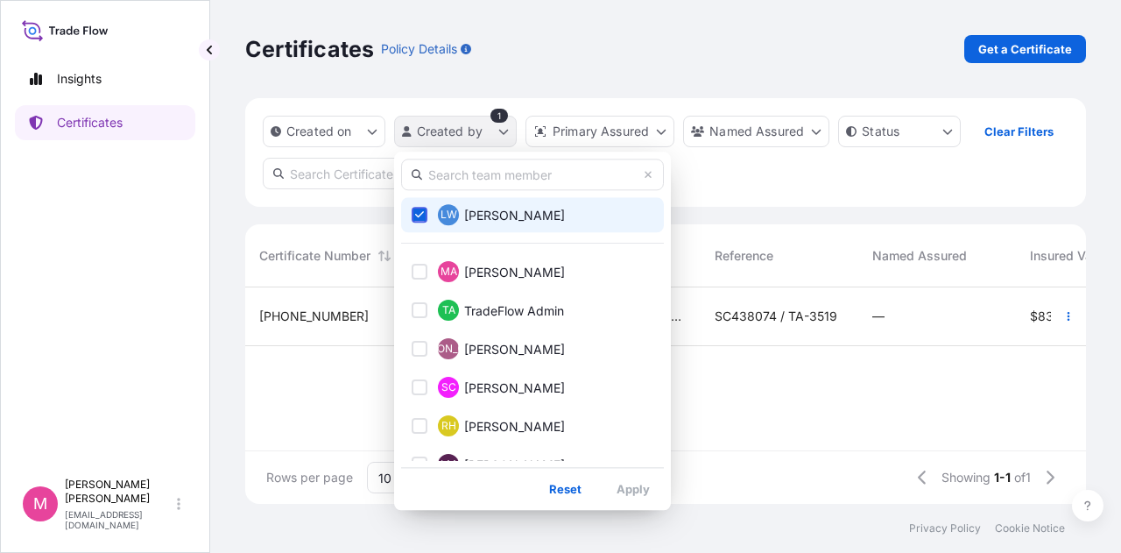
click at [500, 132] on html "Insights Certificates M Mikiko Adams madams@wilburellis.com Certificates Policy…" at bounding box center [560, 276] width 1121 height 553
click at [418, 214] on icon "Select Option" at bounding box center [420, 214] width 10 height 11
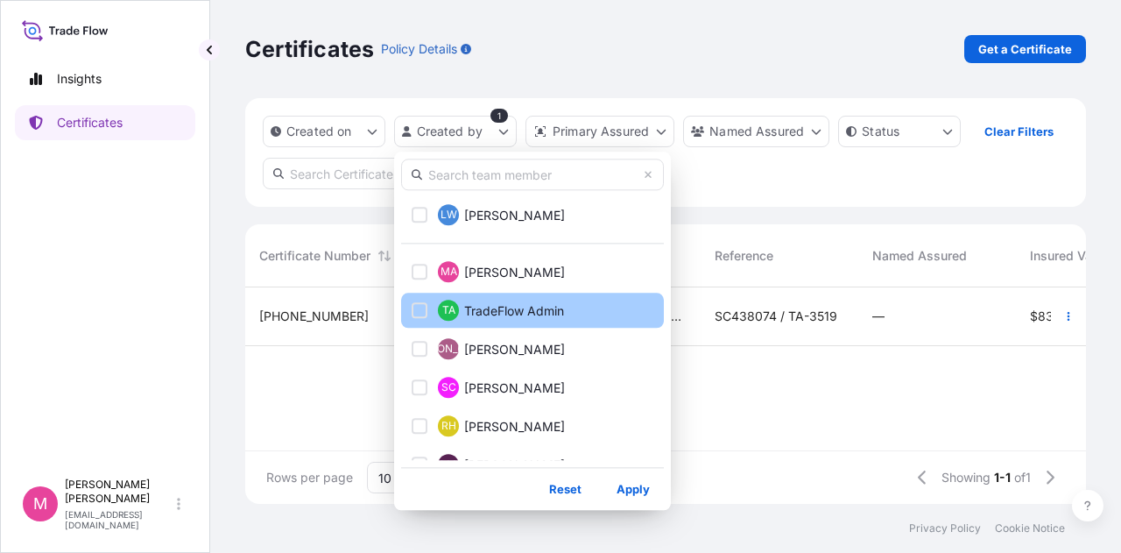
click at [543, 314] on span "TradeFlow Admin" at bounding box center [514, 311] width 100 height 18
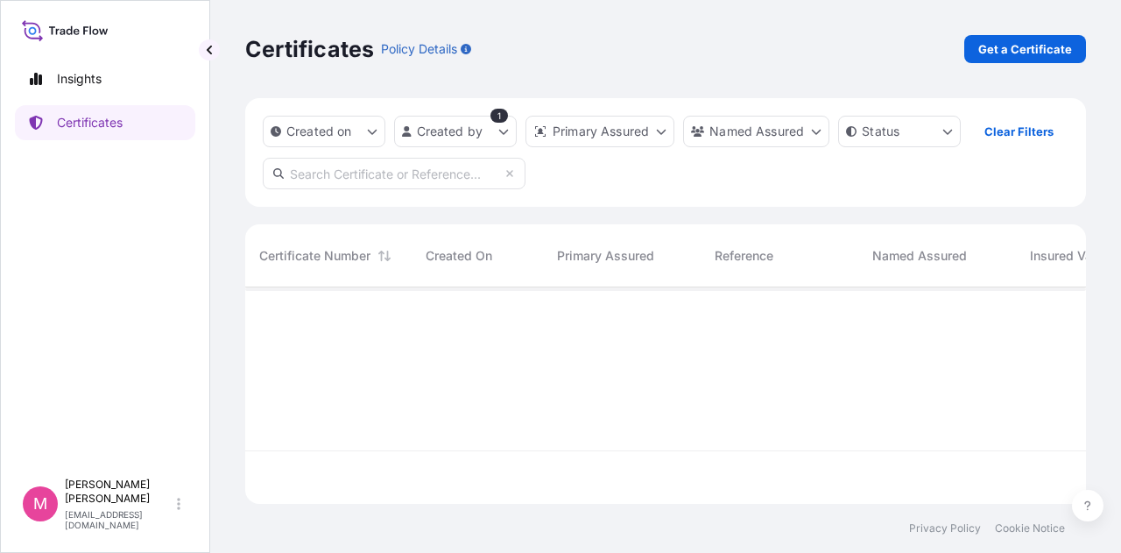
scroll to position [266, 827]
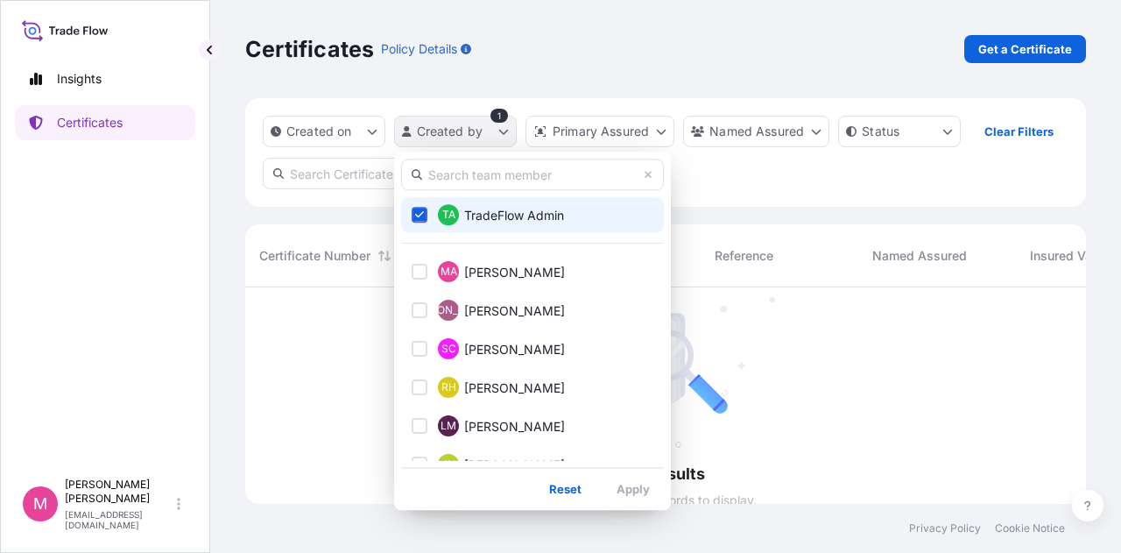
click at [503, 133] on html "Insights Certificates M Mikiko Adams madams@wilburellis.com Certificates Policy…" at bounding box center [560, 276] width 1121 height 553
click at [503, 116] on html "Insights Certificates M Mikiko Adams madams@wilburellis.com Certificates Policy…" at bounding box center [560, 276] width 1121 height 553
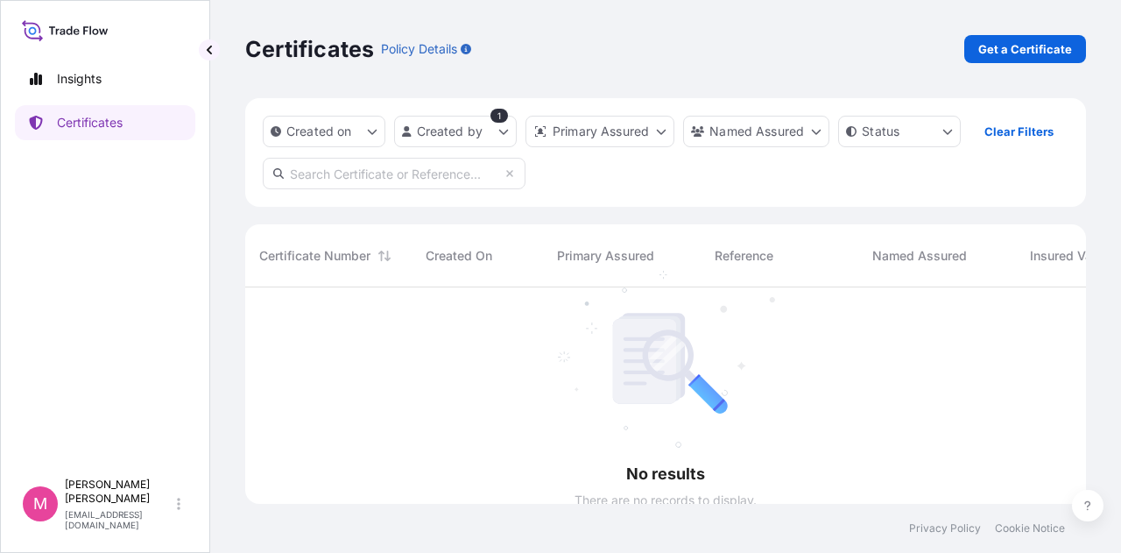
click at [499, 116] on div "1" at bounding box center [500, 116] width 18 height 14
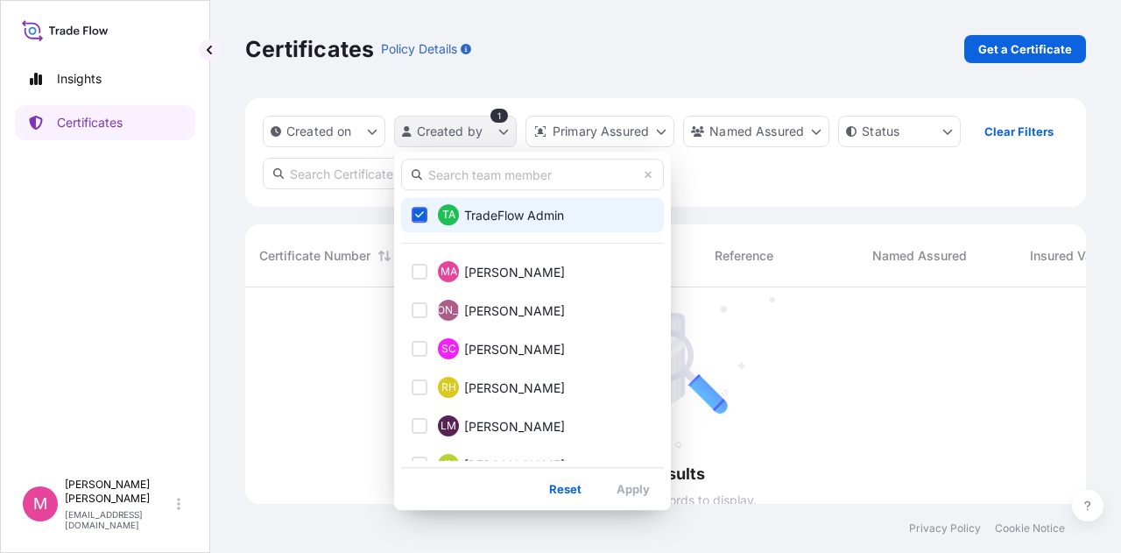
click at [505, 138] on html "Insights Certificates M Mikiko Adams madams@wilburellis.com Certificates Policy…" at bounding box center [560, 276] width 1121 height 553
click at [420, 213] on icon "Select Option" at bounding box center [420, 214] width 10 height 11
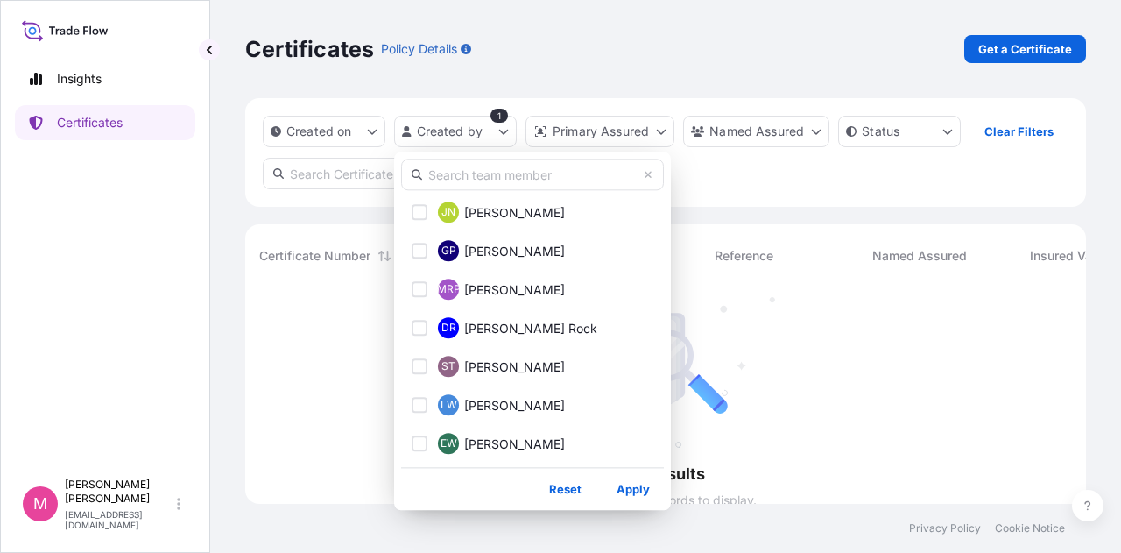
scroll to position [0, 0]
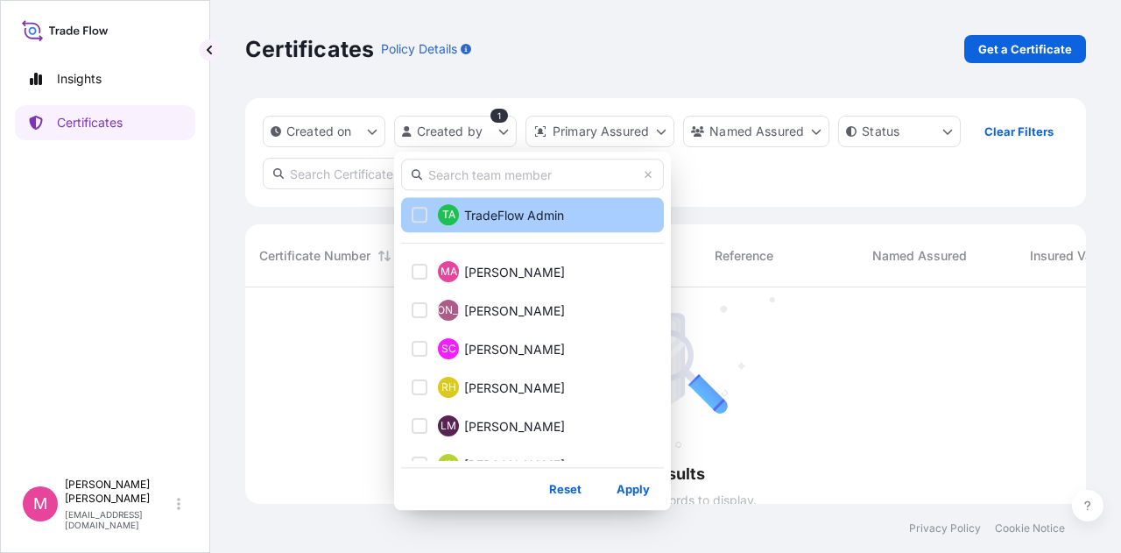
click at [721, 180] on html "Insights Certificates M Mikiko Adams madams@wilburellis.com Certificates Policy…" at bounding box center [560, 276] width 1121 height 553
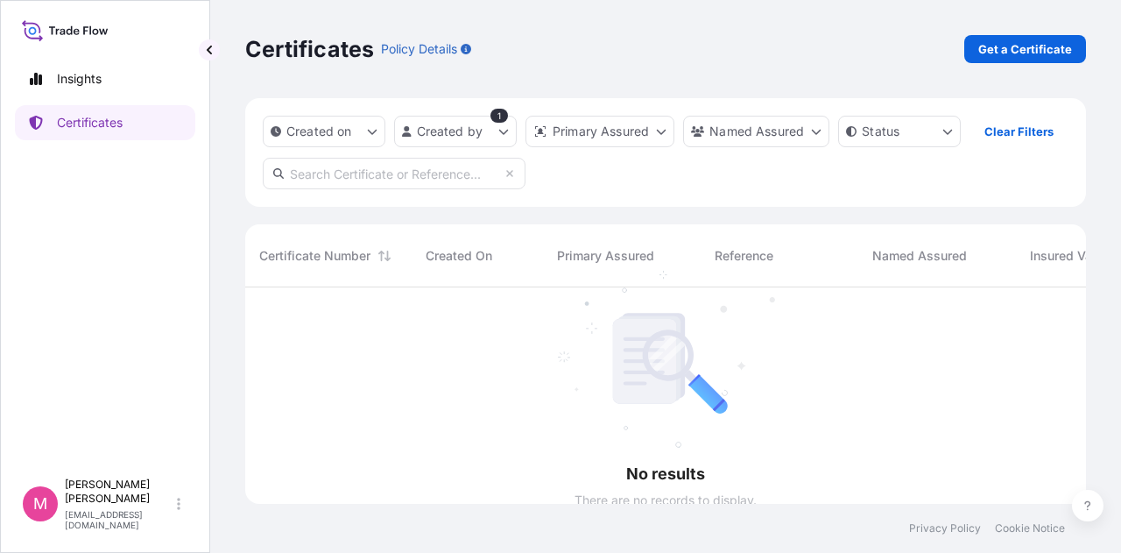
click at [360, 178] on input "text" at bounding box center [394, 174] width 263 height 32
click at [383, 174] on input "text" at bounding box center [394, 174] width 263 height 32
paste input "31577 -1-1"
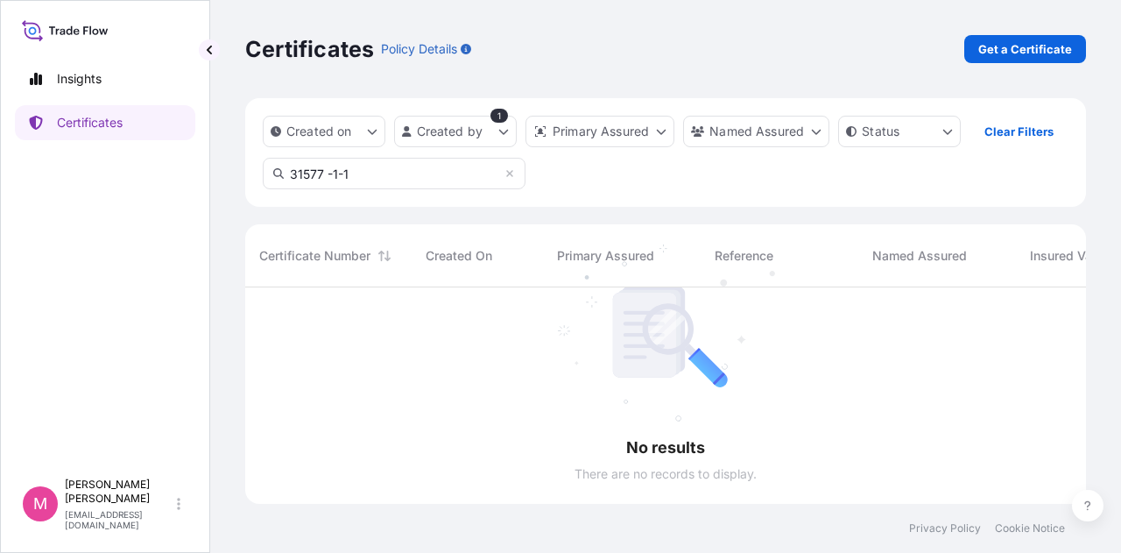
scroll to position [266, 827]
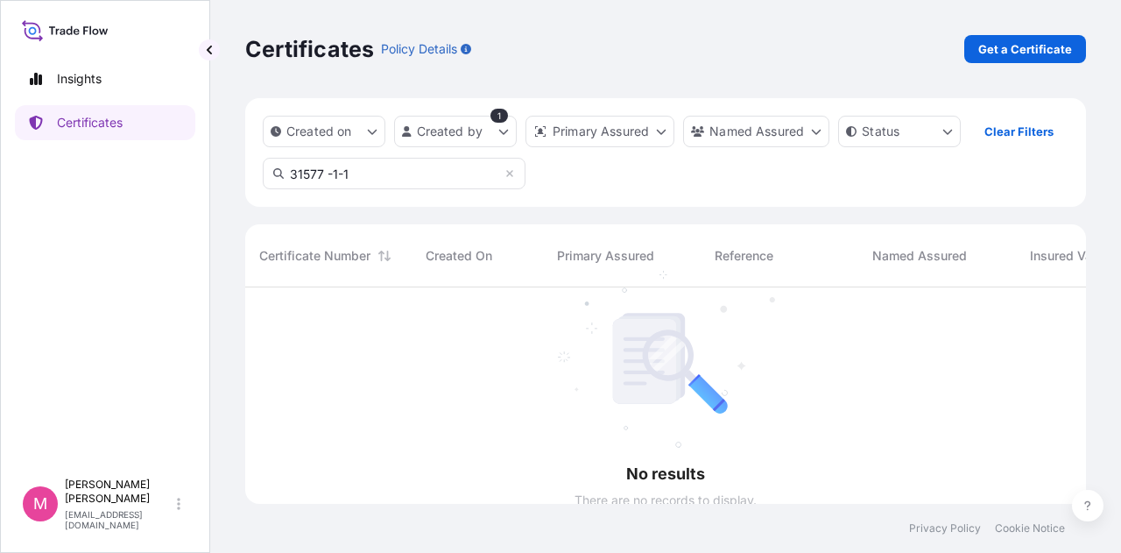
type input "31577 -1-1"
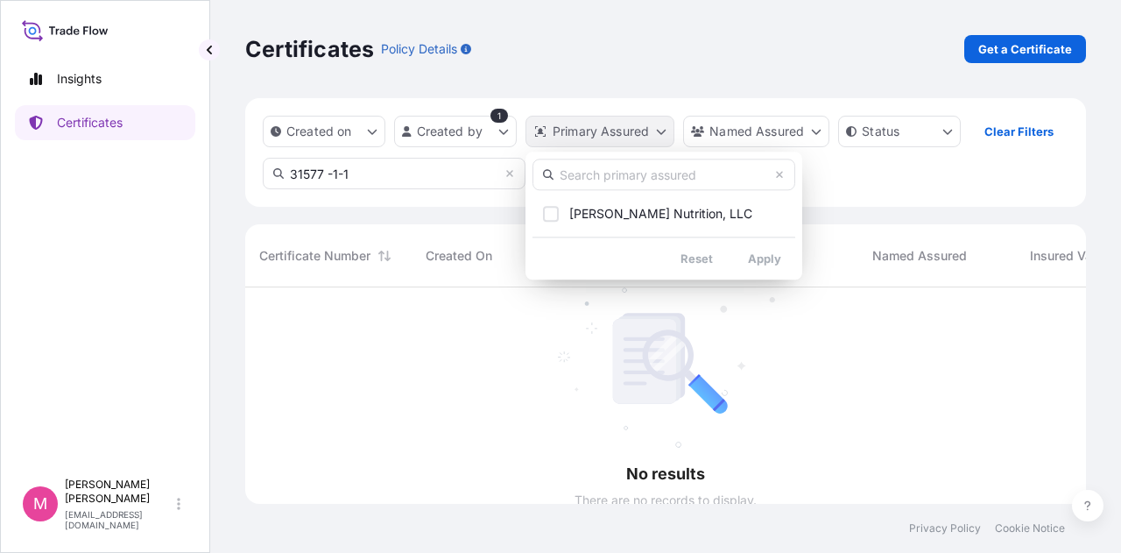
click at [665, 136] on html "Insights Certificates M Mikiko Adams madams@wilburellis.com Certificates Policy…" at bounding box center [560, 276] width 1121 height 553
click at [508, 175] on html "Insights Certificates M Mikiko Adams madams@wilburellis.com Certificates Policy…" at bounding box center [560, 276] width 1121 height 553
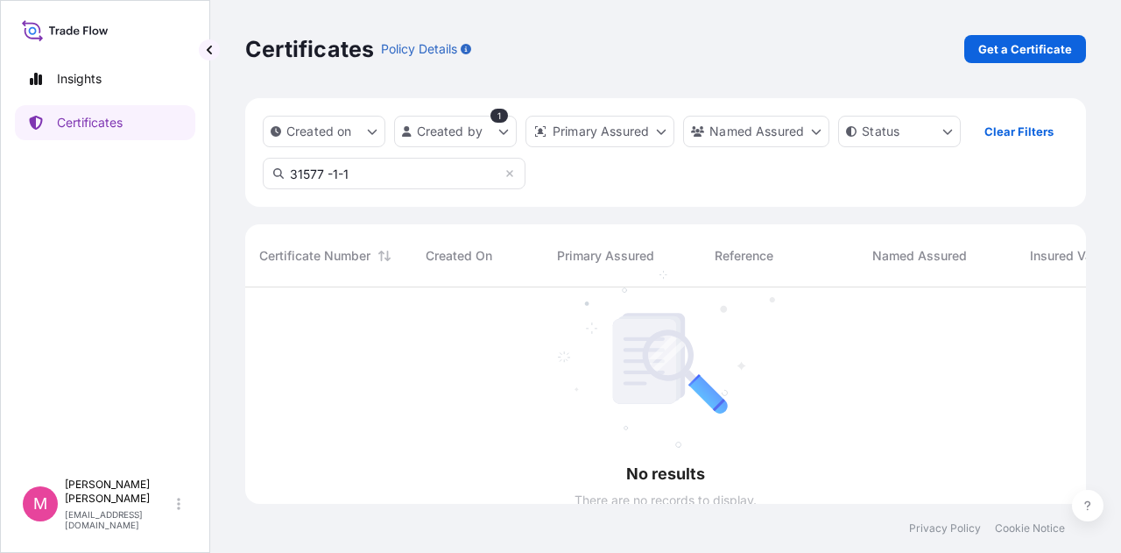
click at [508, 175] on icon at bounding box center [509, 173] width 7 height 7
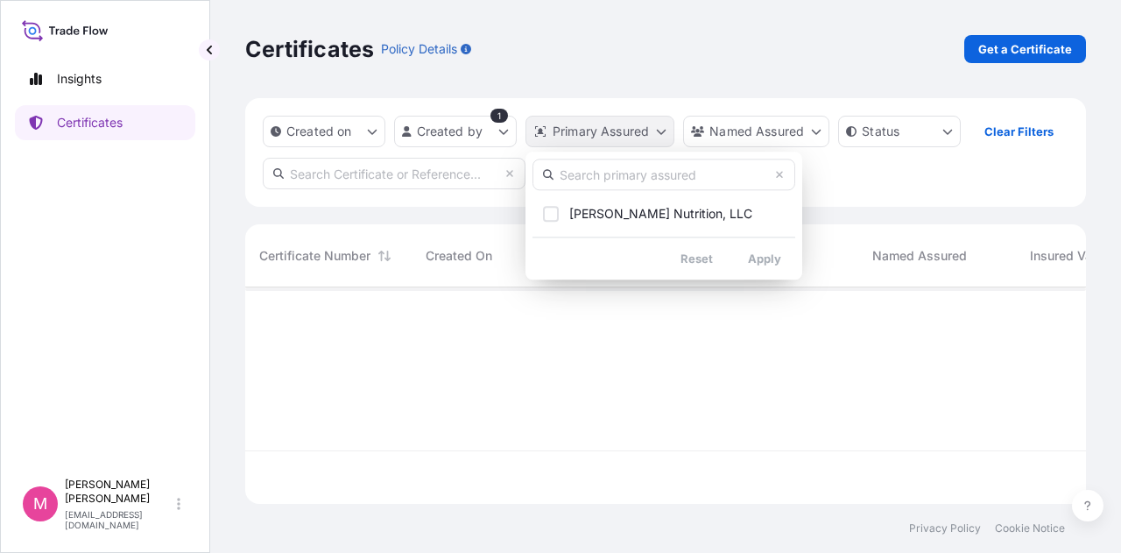
click at [656, 134] on html "Insights Certificates M Mikiko Adams madams@wilburellis.com Certificates Policy…" at bounding box center [560, 276] width 1121 height 553
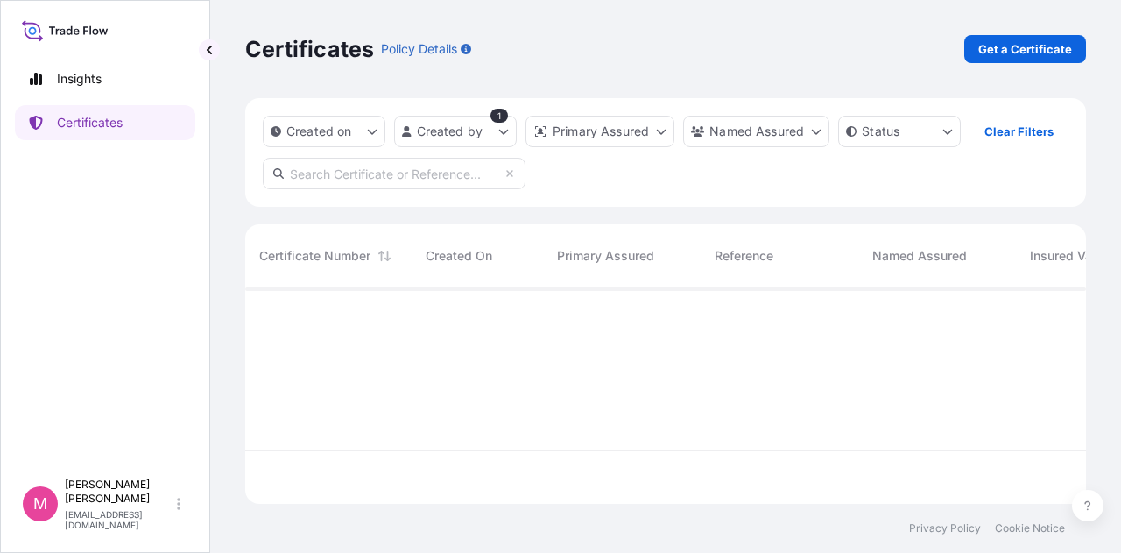
click at [502, 116] on html "Insights Certificates M Mikiko Adams madams@wilburellis.com Certificates Policy…" at bounding box center [560, 276] width 1121 height 553
click at [506, 132] on html "Insights Certificates M Mikiko Adams madams@wilburellis.com Certificates Policy…" at bounding box center [560, 276] width 1121 height 553
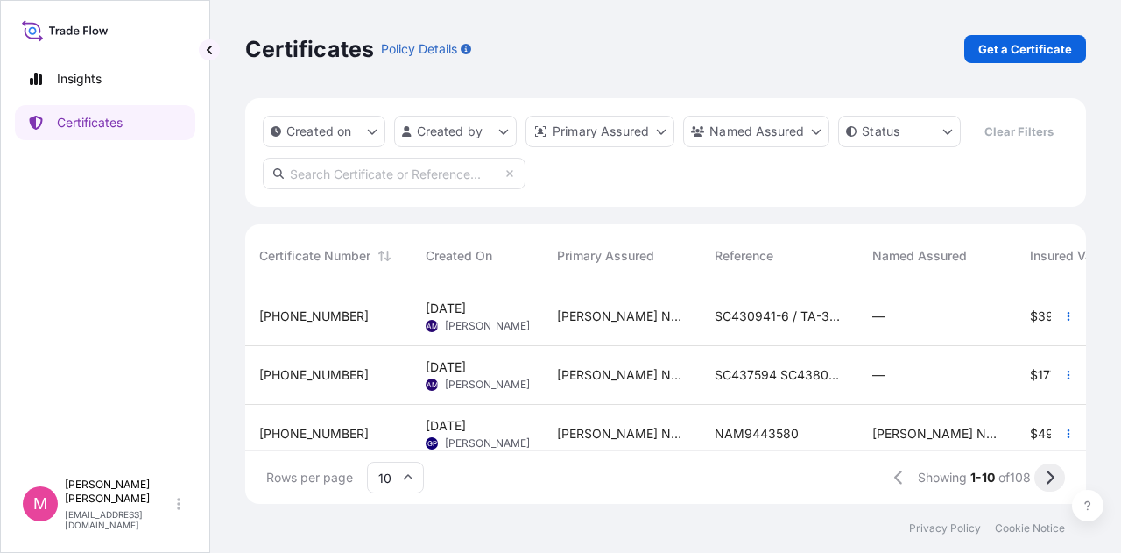
click at [1051, 477] on icon at bounding box center [1050, 478] width 10 height 16
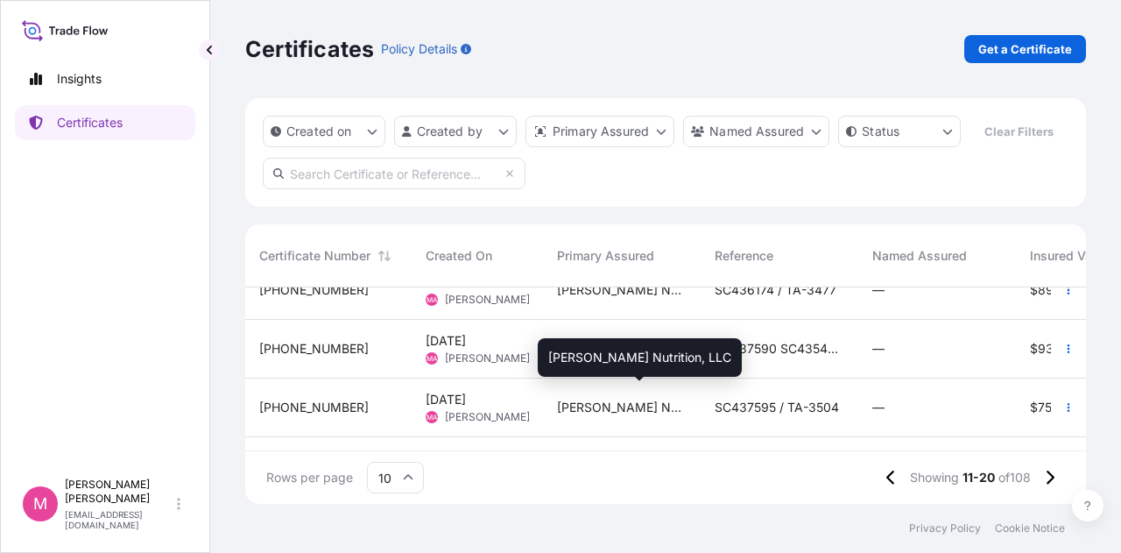
scroll to position [0, 0]
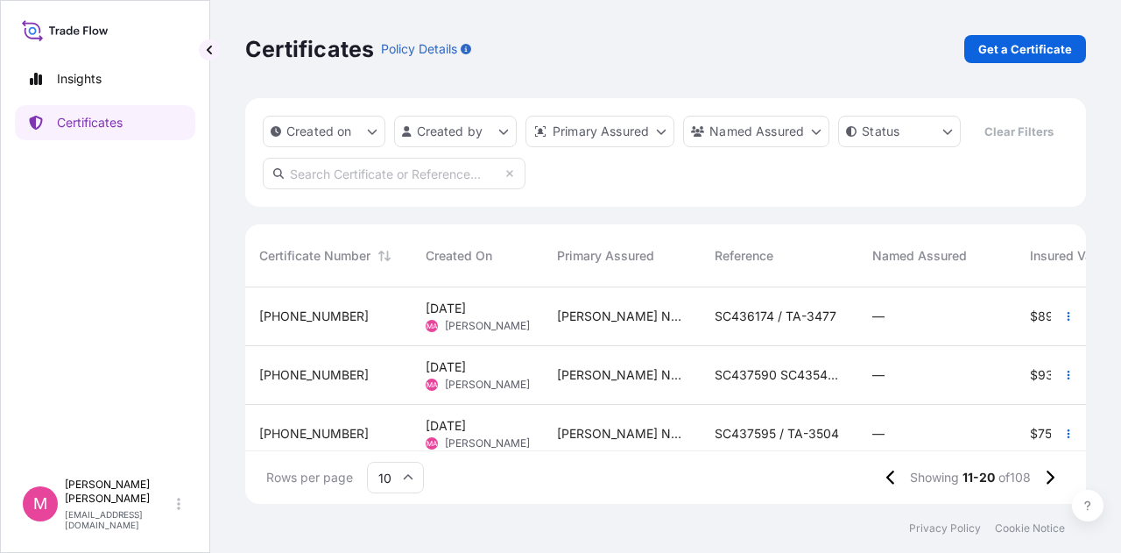
click at [367, 174] on input "text" at bounding box center [394, 174] width 263 height 32
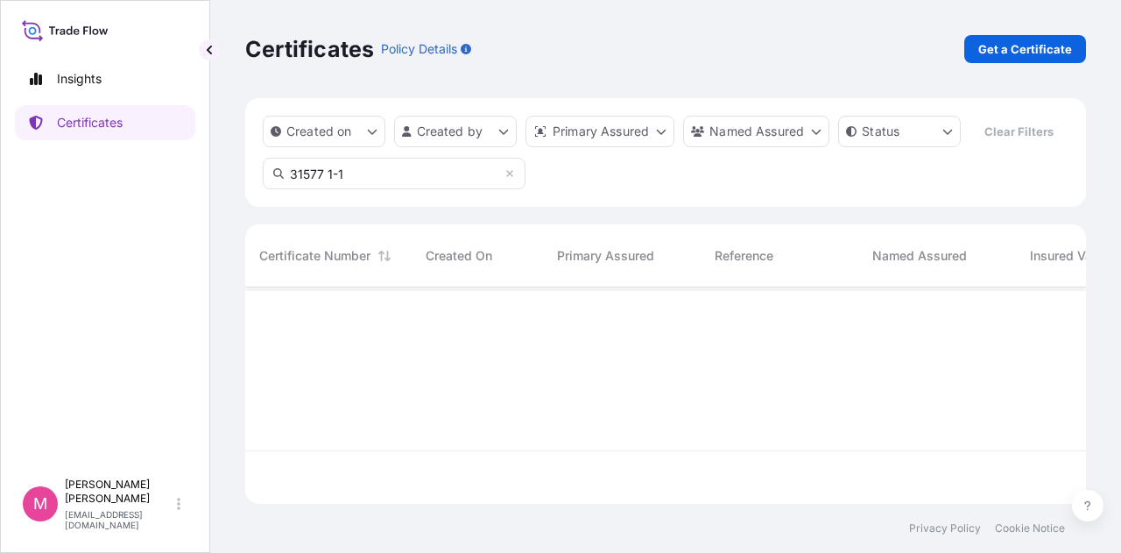
scroll to position [266, 827]
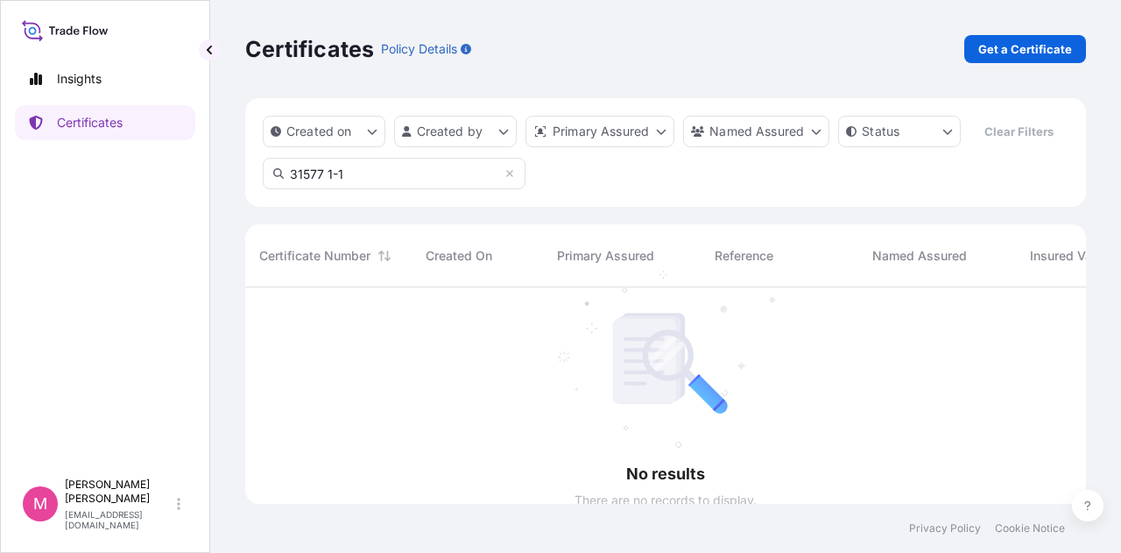
click at [508, 180] on input "31577 1-1" at bounding box center [394, 174] width 263 height 32
type input "31577 1-1"
click at [514, 173] on icon at bounding box center [510, 173] width 11 height 11
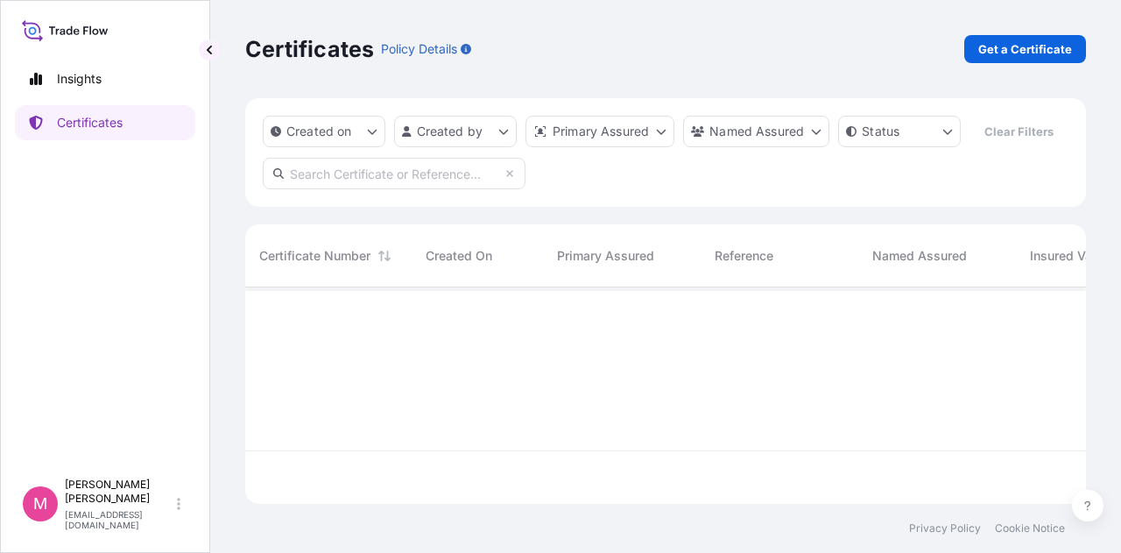
click at [434, 170] on input "text" at bounding box center [394, 174] width 263 height 32
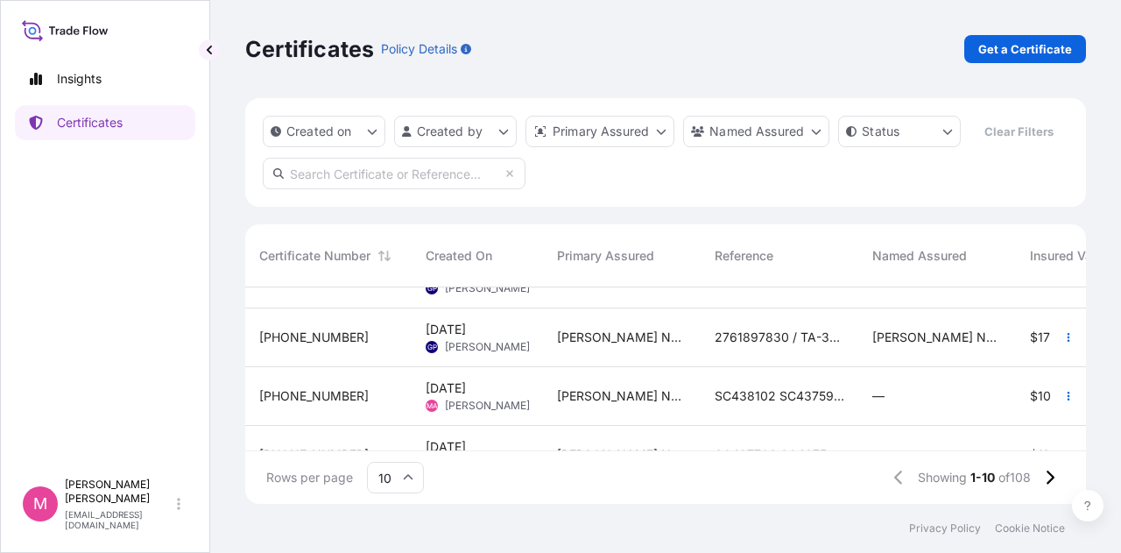
scroll to position [436, 0]
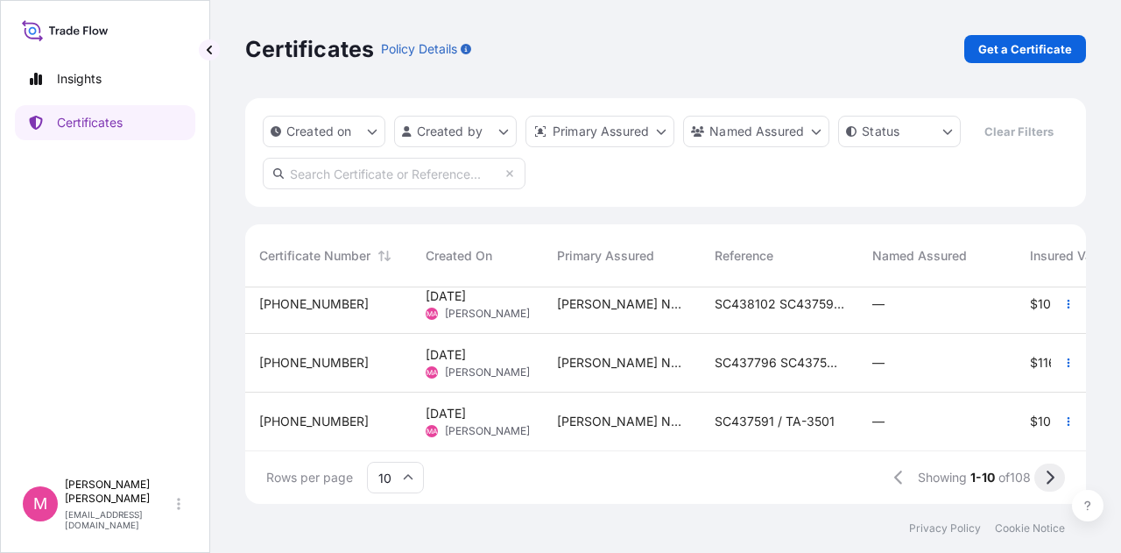
click at [1050, 478] on icon at bounding box center [1050, 478] width 10 height 16
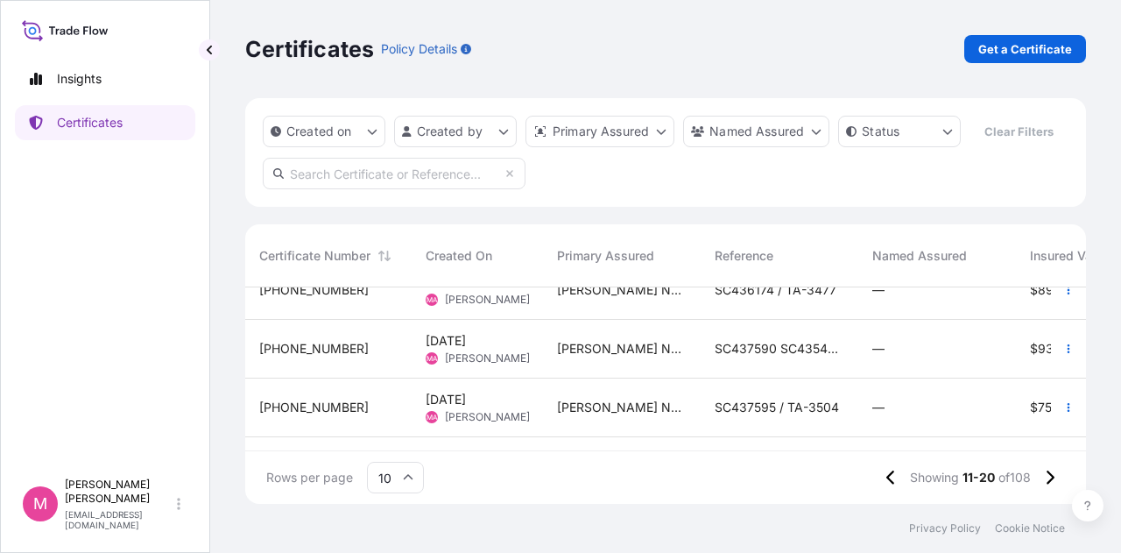
scroll to position [0, 0]
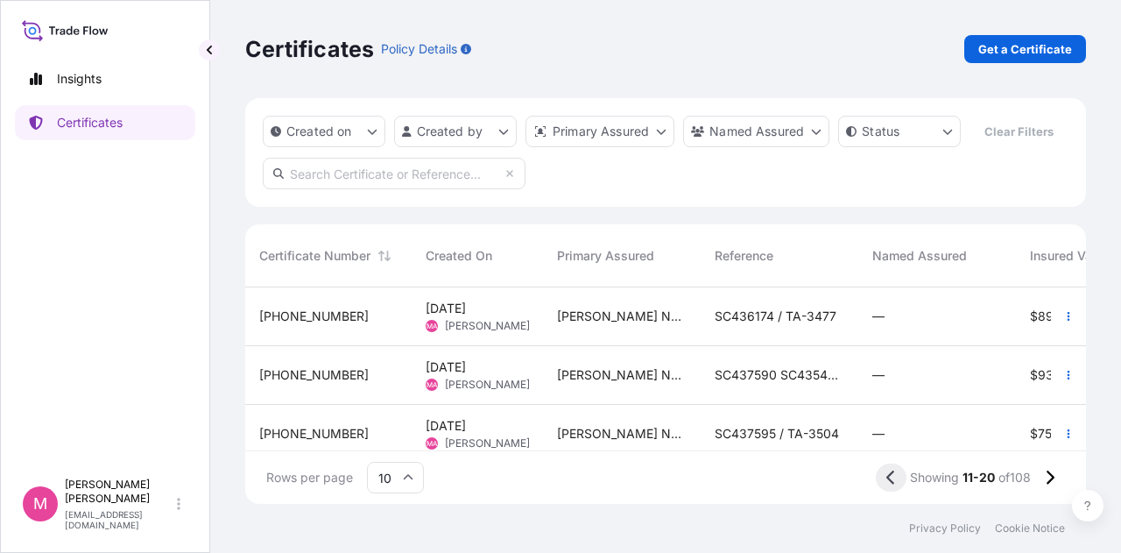
click at [886, 477] on icon at bounding box center [891, 478] width 10 height 16
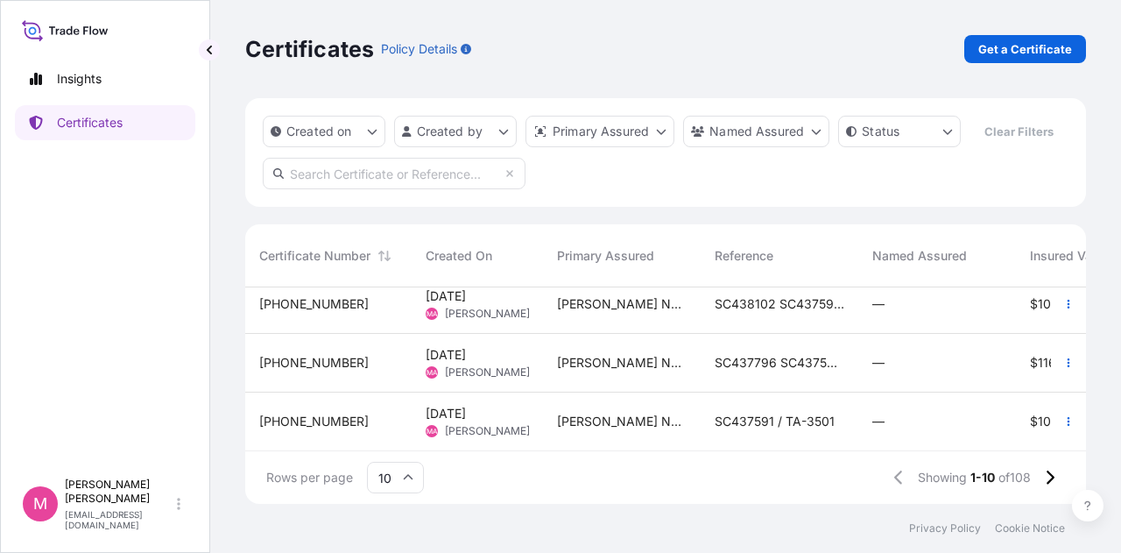
scroll to position [436, 0]
click at [451, 173] on input "text" at bounding box center [394, 174] width 263 height 32
paste input "31577 -1-1"
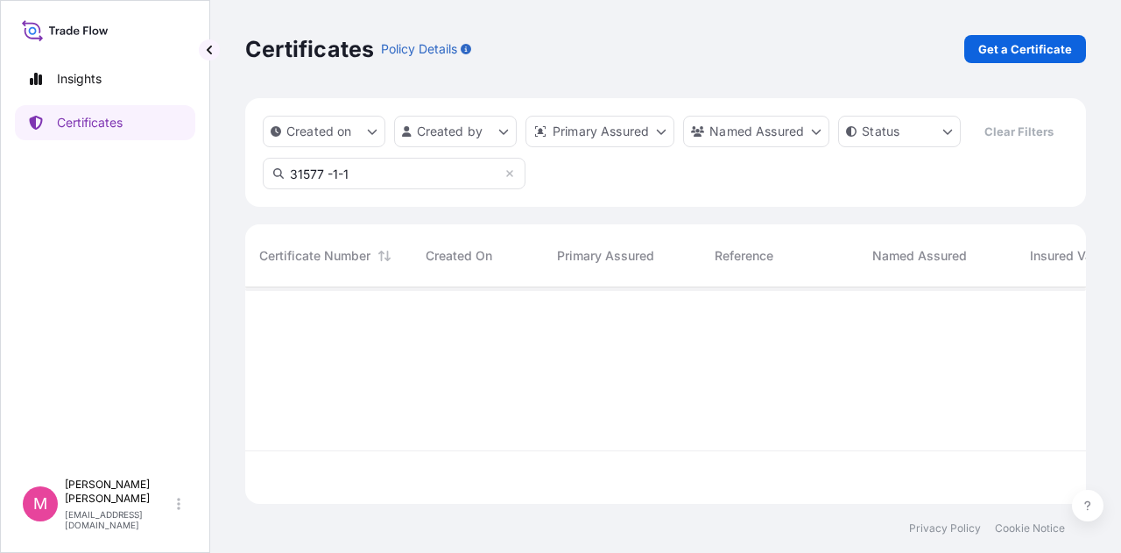
scroll to position [0, 0]
click at [329, 174] on input "31577 -1-1" at bounding box center [394, 174] width 263 height 32
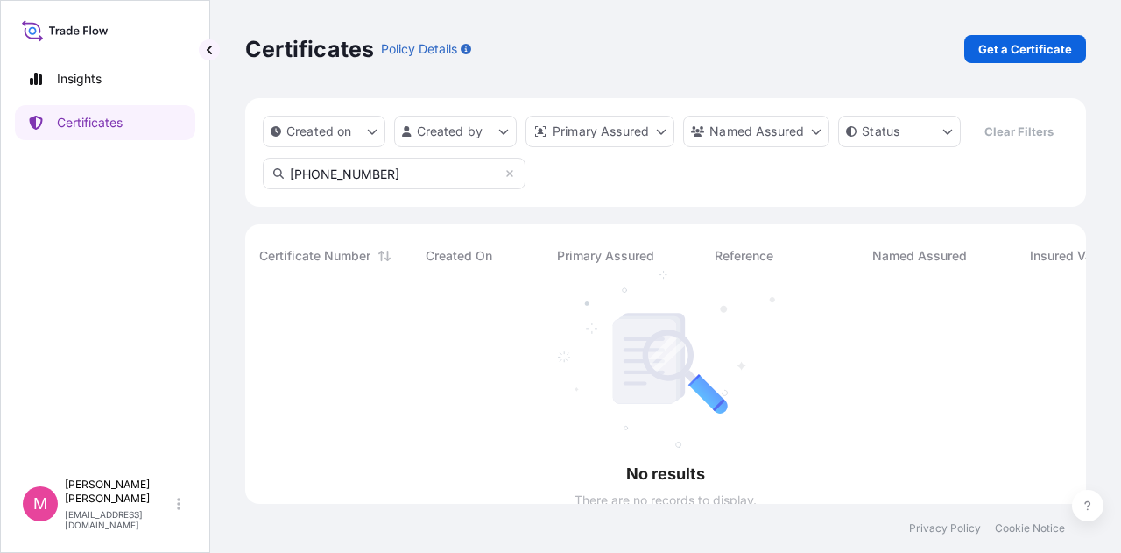
type input "31577-1-1"
click at [652, 180] on div "Created on Created by Primary Assured Named Assured Status Clear Filters 31577-…" at bounding box center [665, 152] width 841 height 109
